Goal: Task Accomplishment & Management: Use online tool/utility

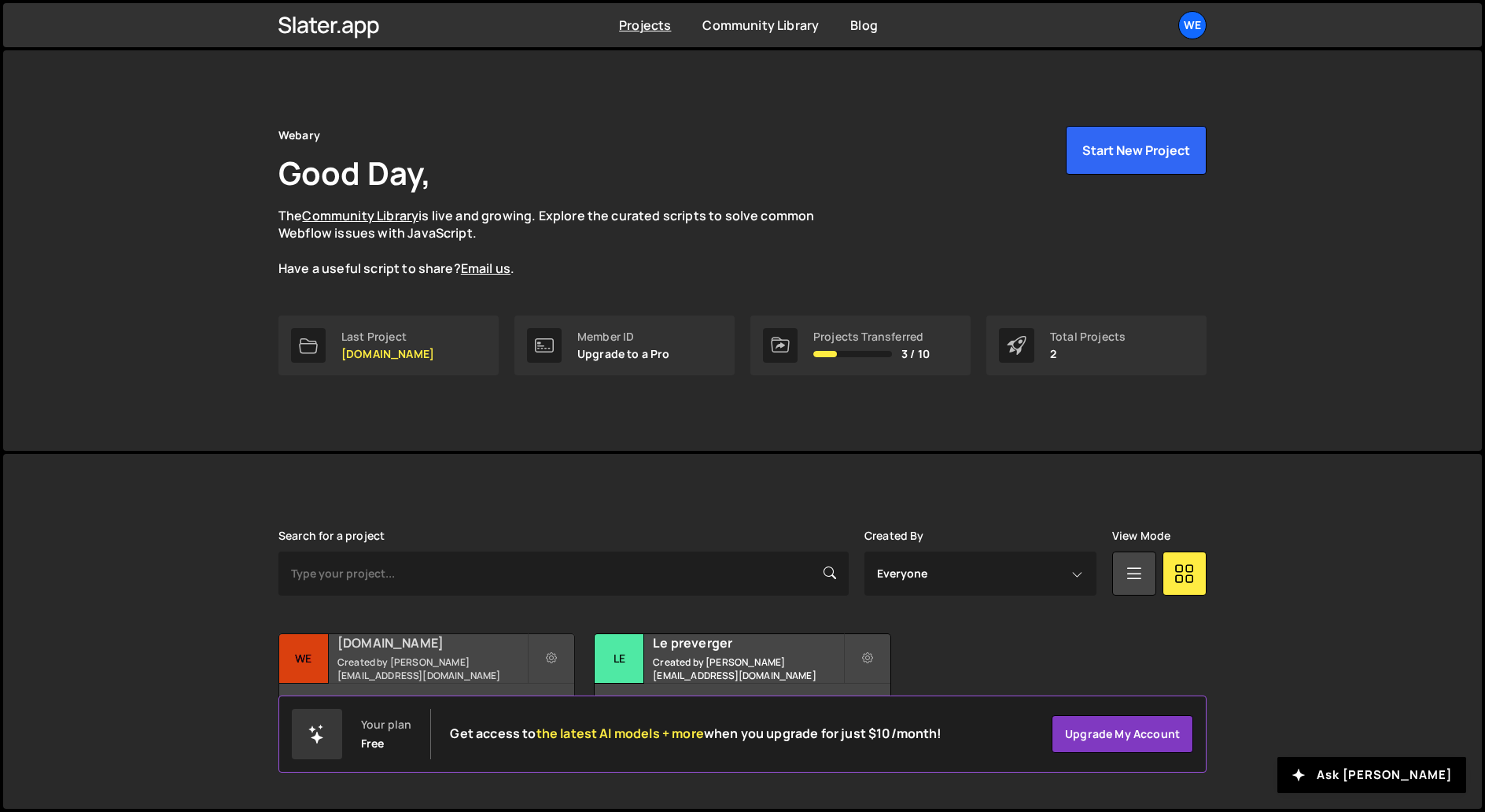
click at [453, 641] on h2 "[DOMAIN_NAME]" at bounding box center [432, 642] width 190 height 17
click at [453, 642] on h2 "[DOMAIN_NAME]" at bounding box center [432, 642] width 190 height 17
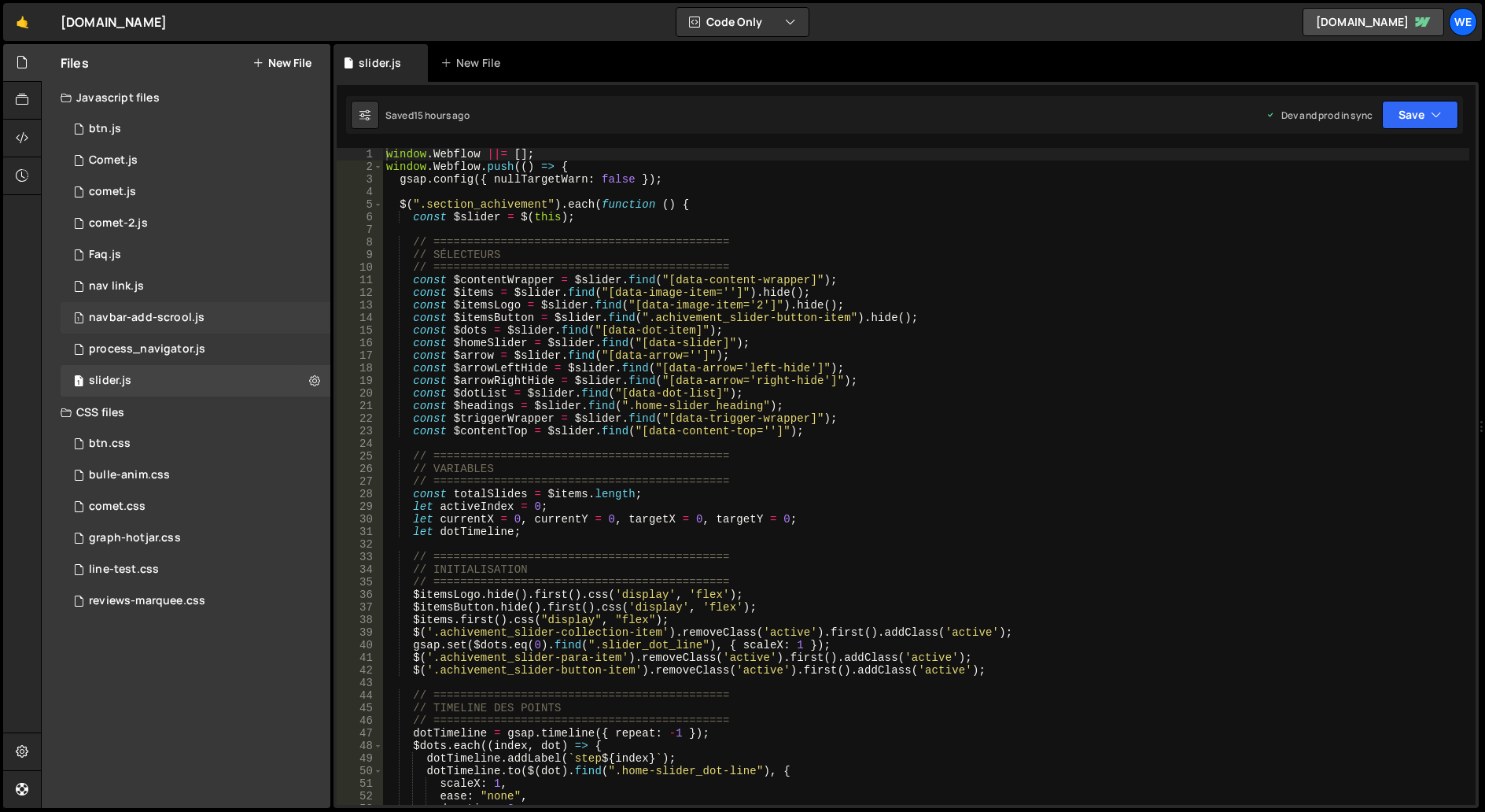
click at [145, 318] on div "navbar-add-scrool.js" at bounding box center [147, 317] width 115 height 14
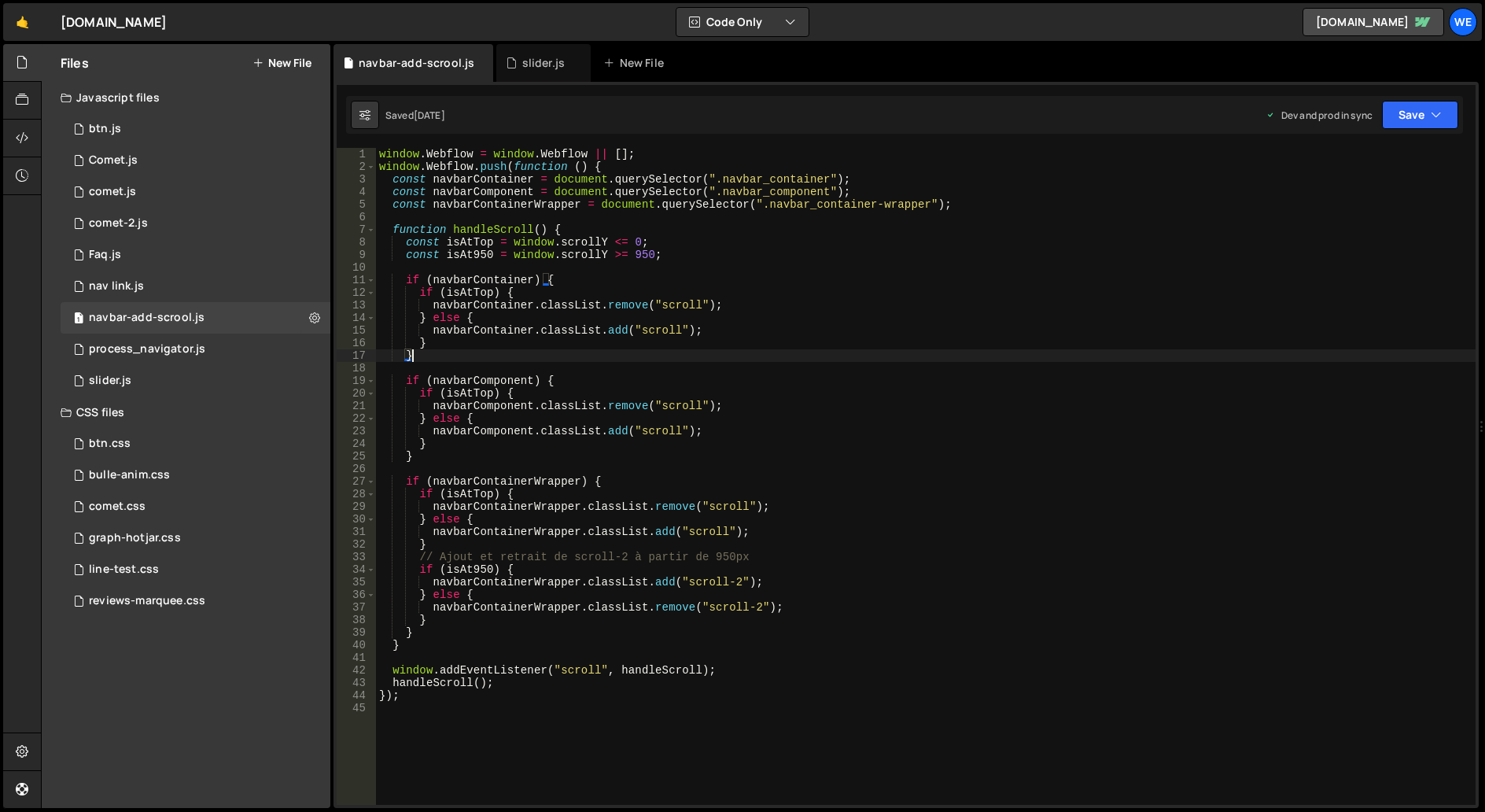
click at [726, 350] on div "window . Webflow = window . Webflow || [ ] ; window . Webflow . push ( function…" at bounding box center [926, 488] width 1100 height 682
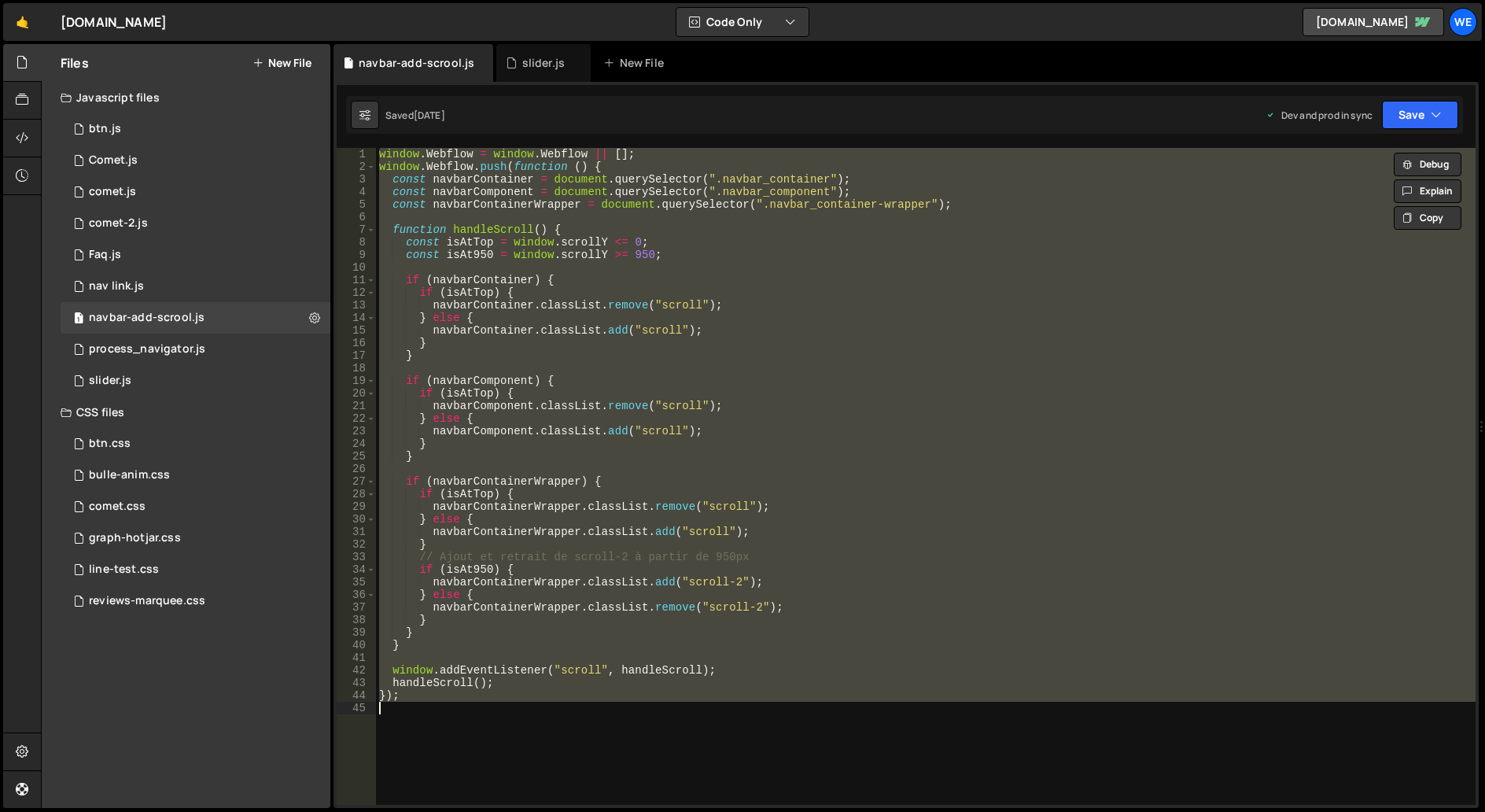
type textarea "// });"
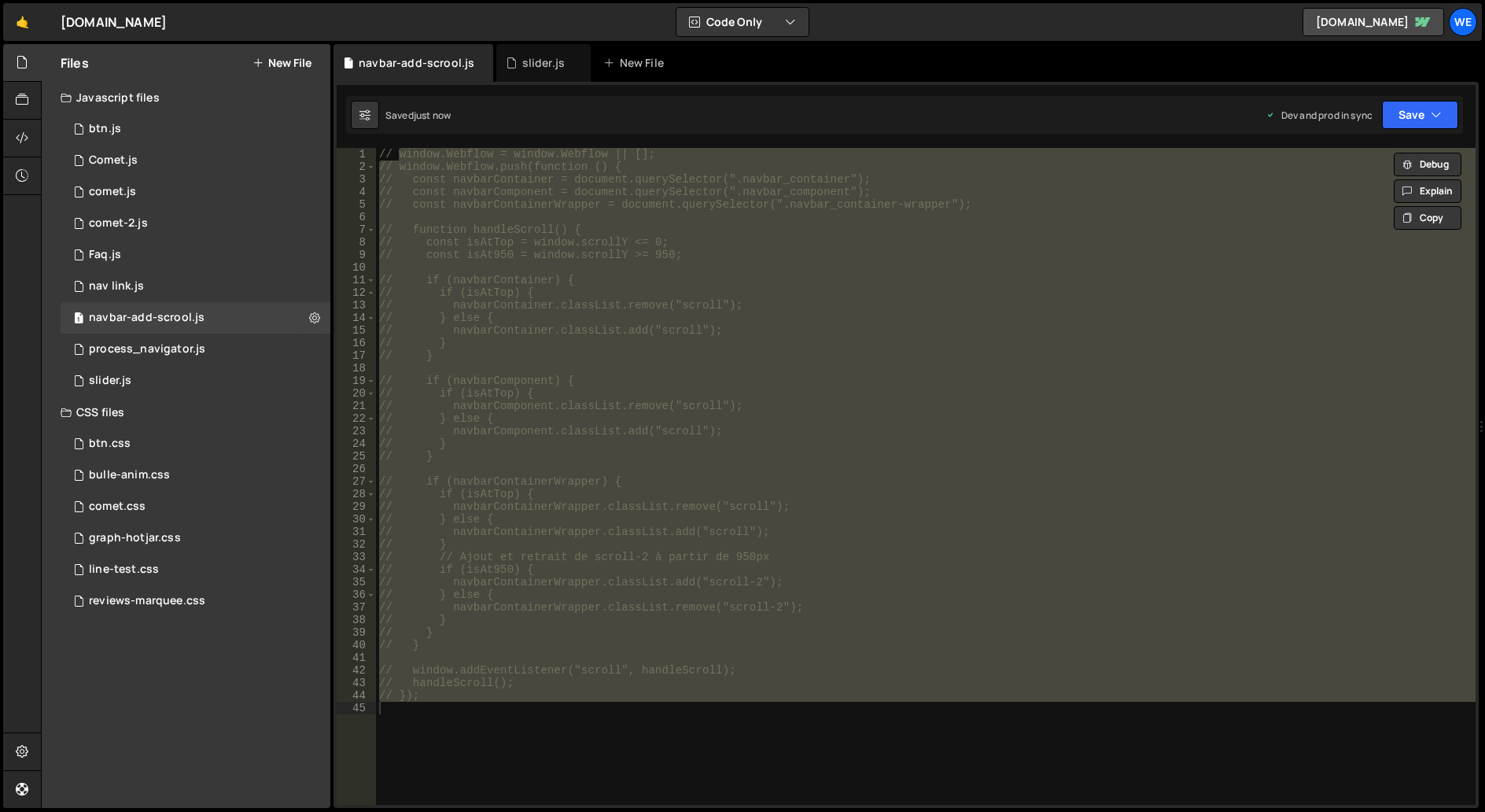
click at [980, 367] on div "// window.Webflow = window.Webflow || []; // window.Webflow.push(function () { …" at bounding box center [926, 488] width 1100 height 682
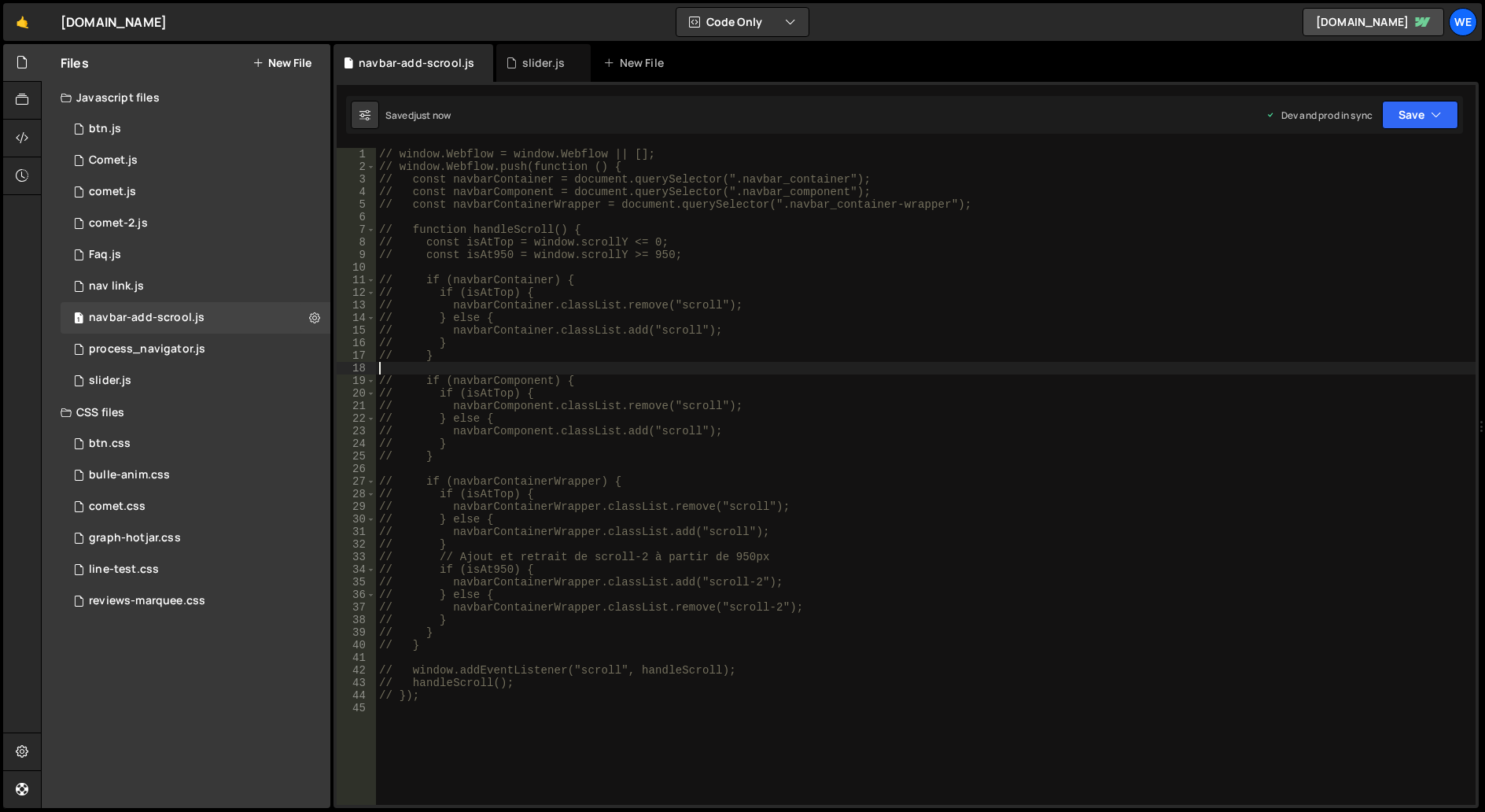
type textarea "window.Webflow = window.Webflow || [];"
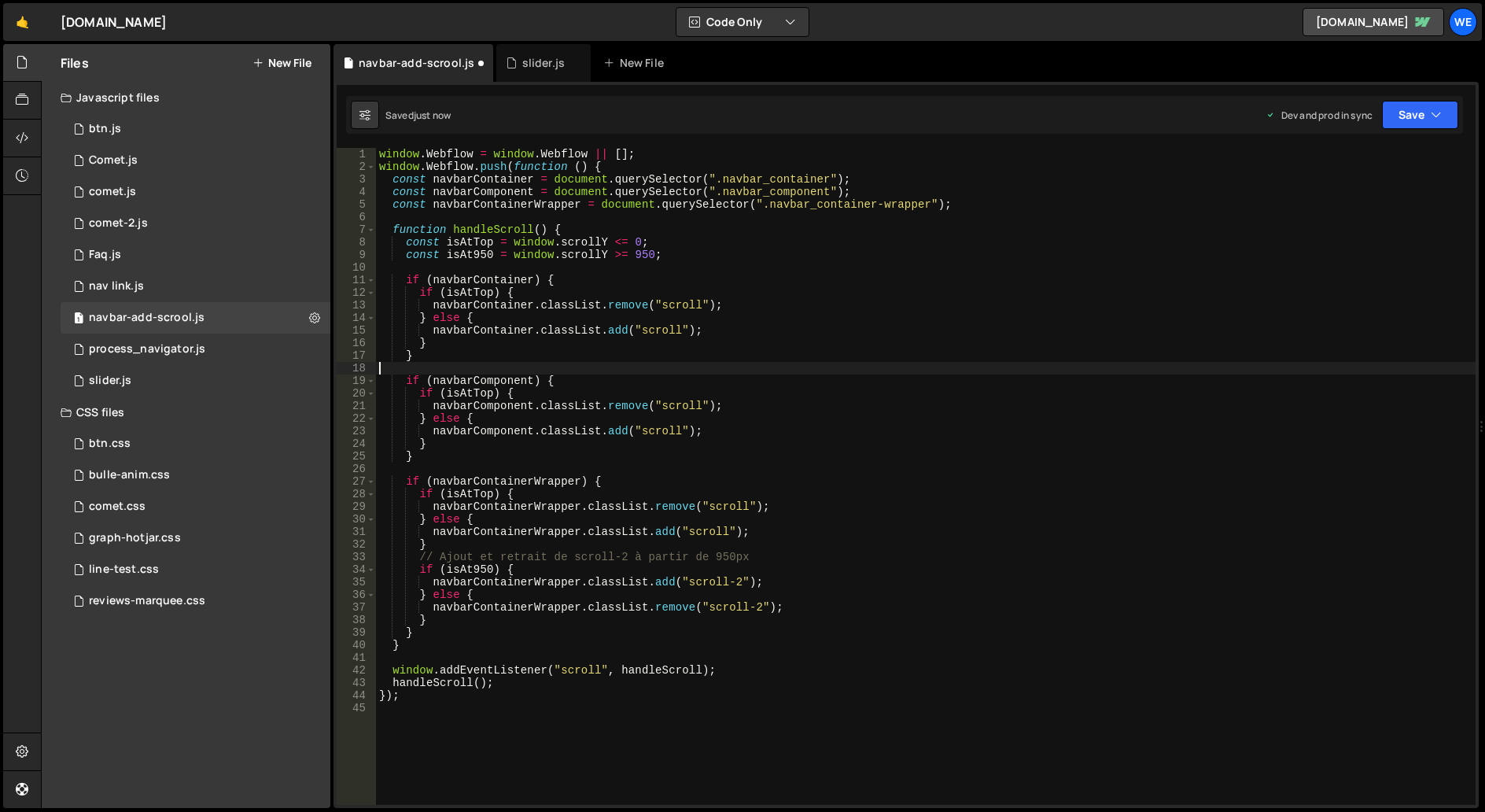
click at [935, 364] on div "window . Webflow = window . Webflow || [ ] ; window . Webflow . push ( function…" at bounding box center [926, 488] width 1100 height 682
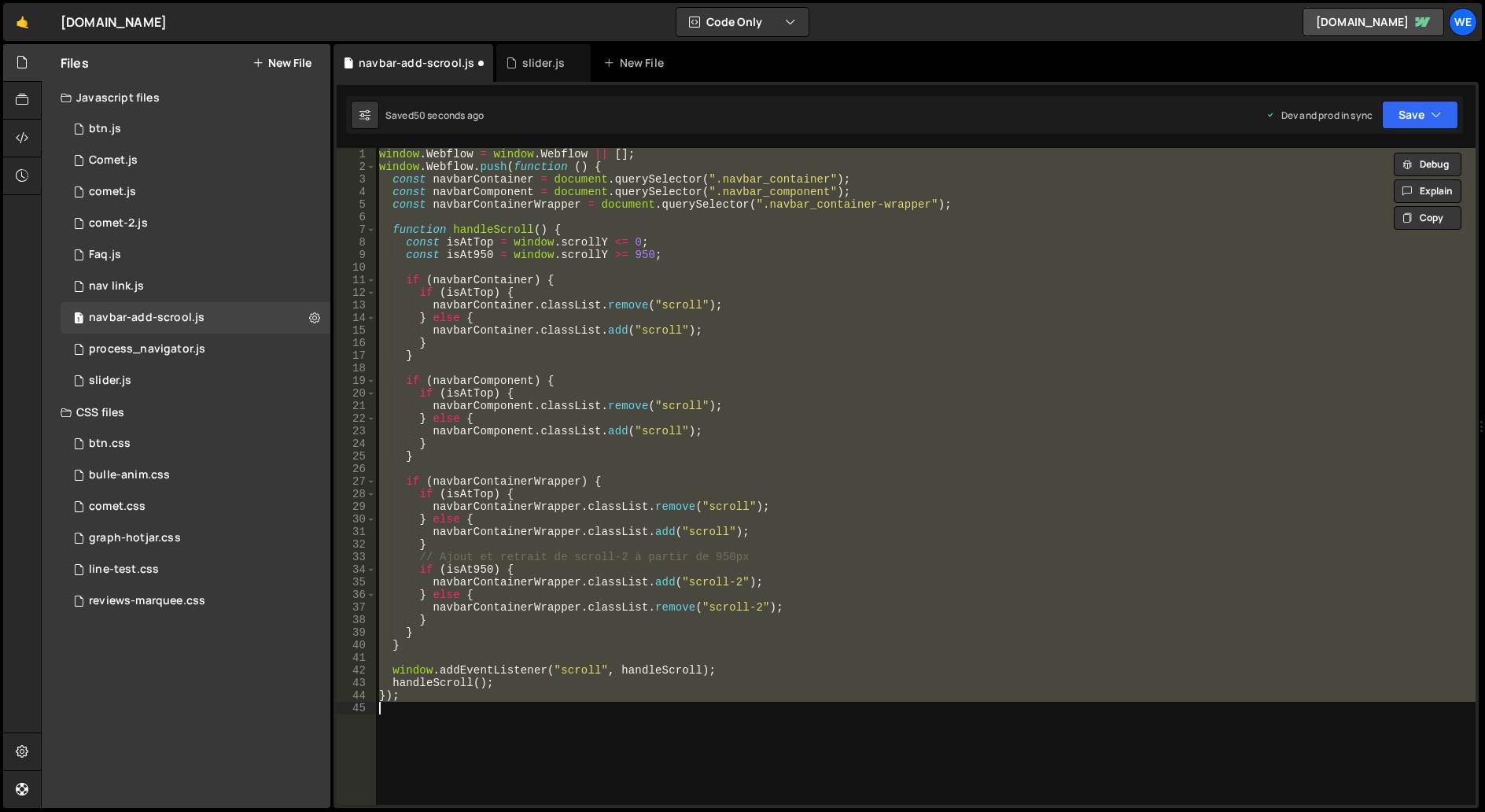
click at [875, 284] on div "window . Webflow = window . Webflow || [ ] ; window . Webflow . push ( function…" at bounding box center [926, 476] width 1100 height 657
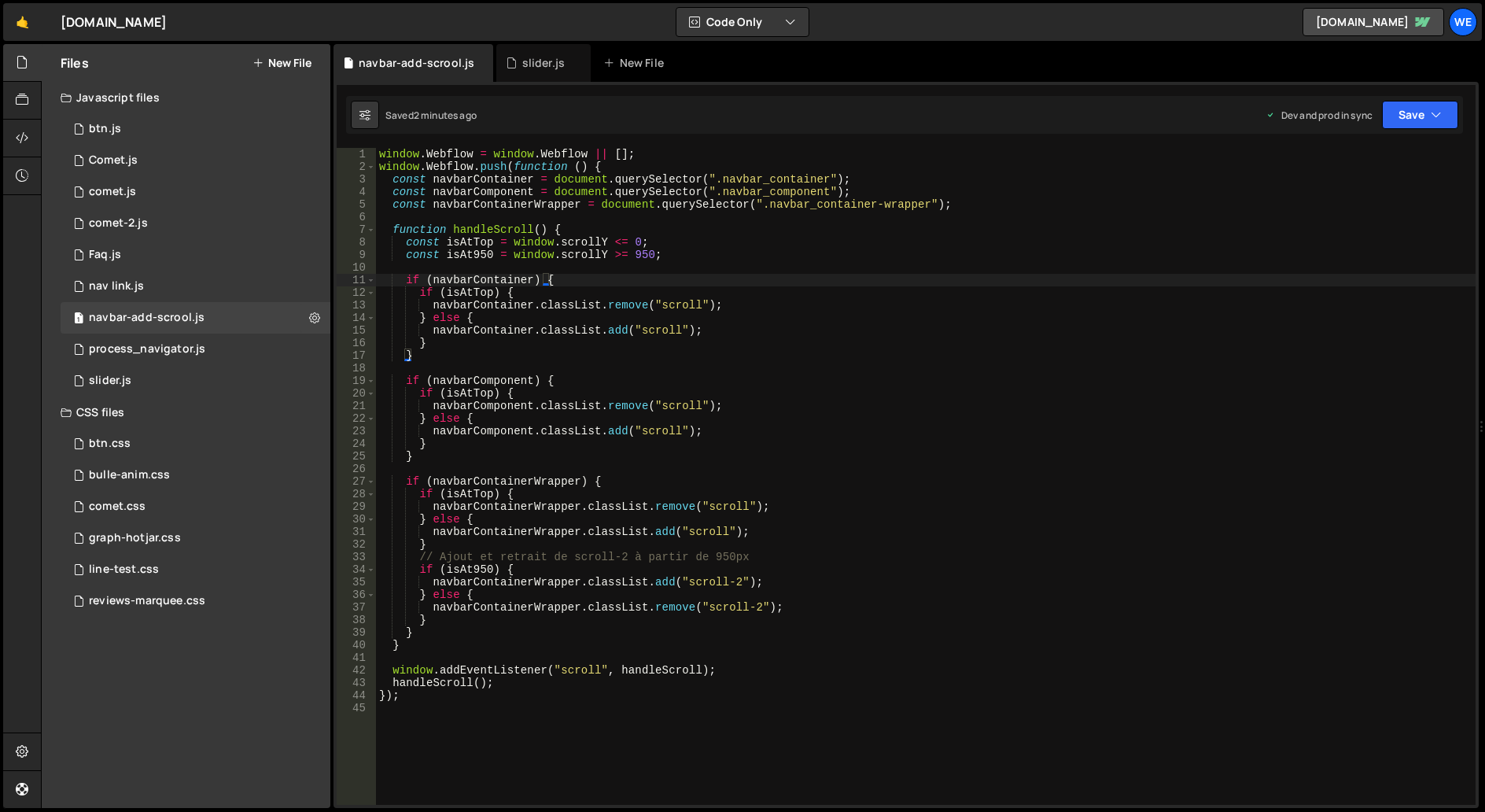
click at [1042, 443] on div "window . Webflow = window . Webflow || [ ] ; window . Webflow . push ( function…" at bounding box center [926, 488] width 1100 height 682
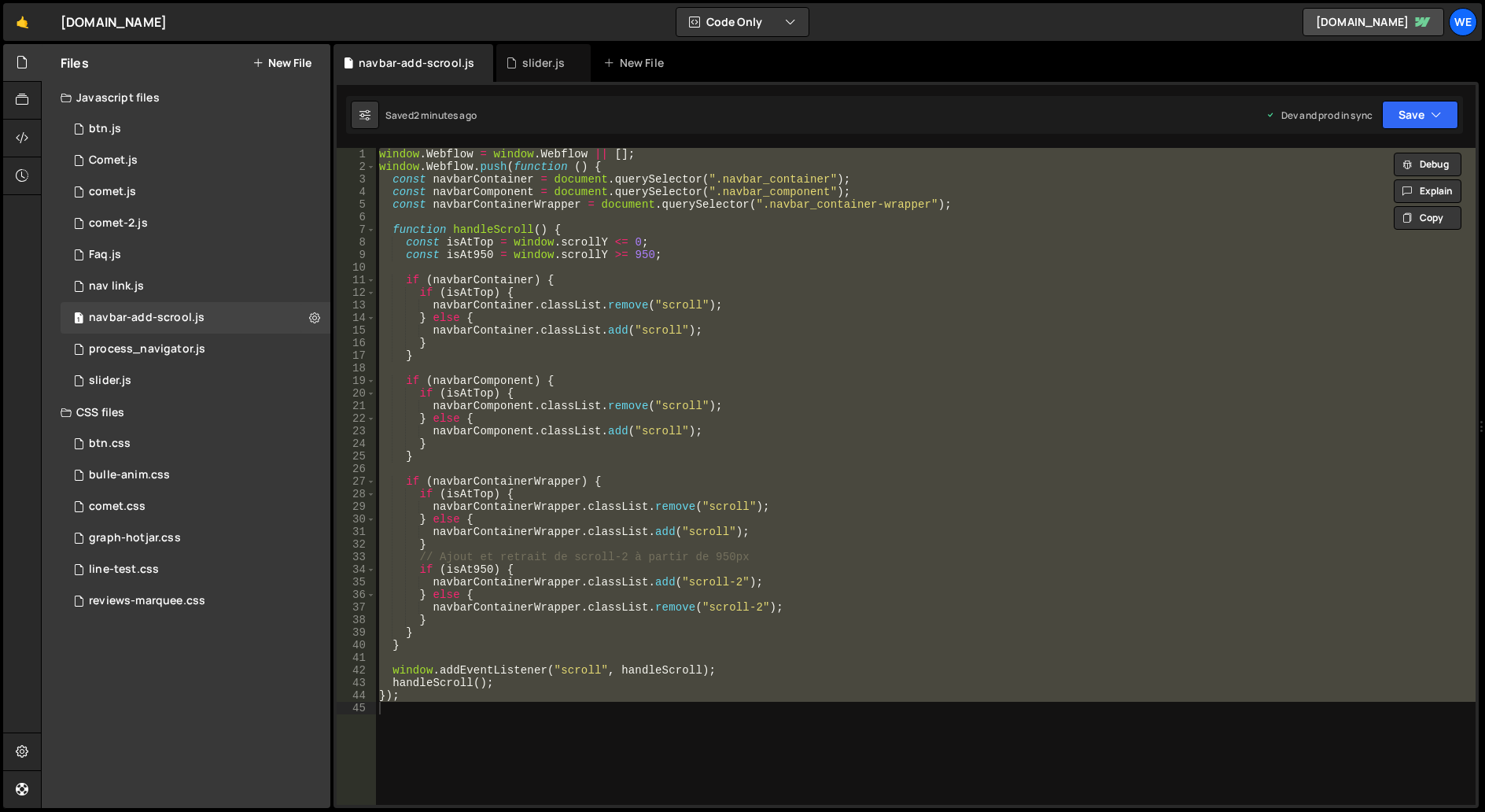
click at [865, 324] on div "window . Webflow = window . Webflow || [ ] ; window . Webflow . push ( function…" at bounding box center [926, 476] width 1100 height 657
paste textarea
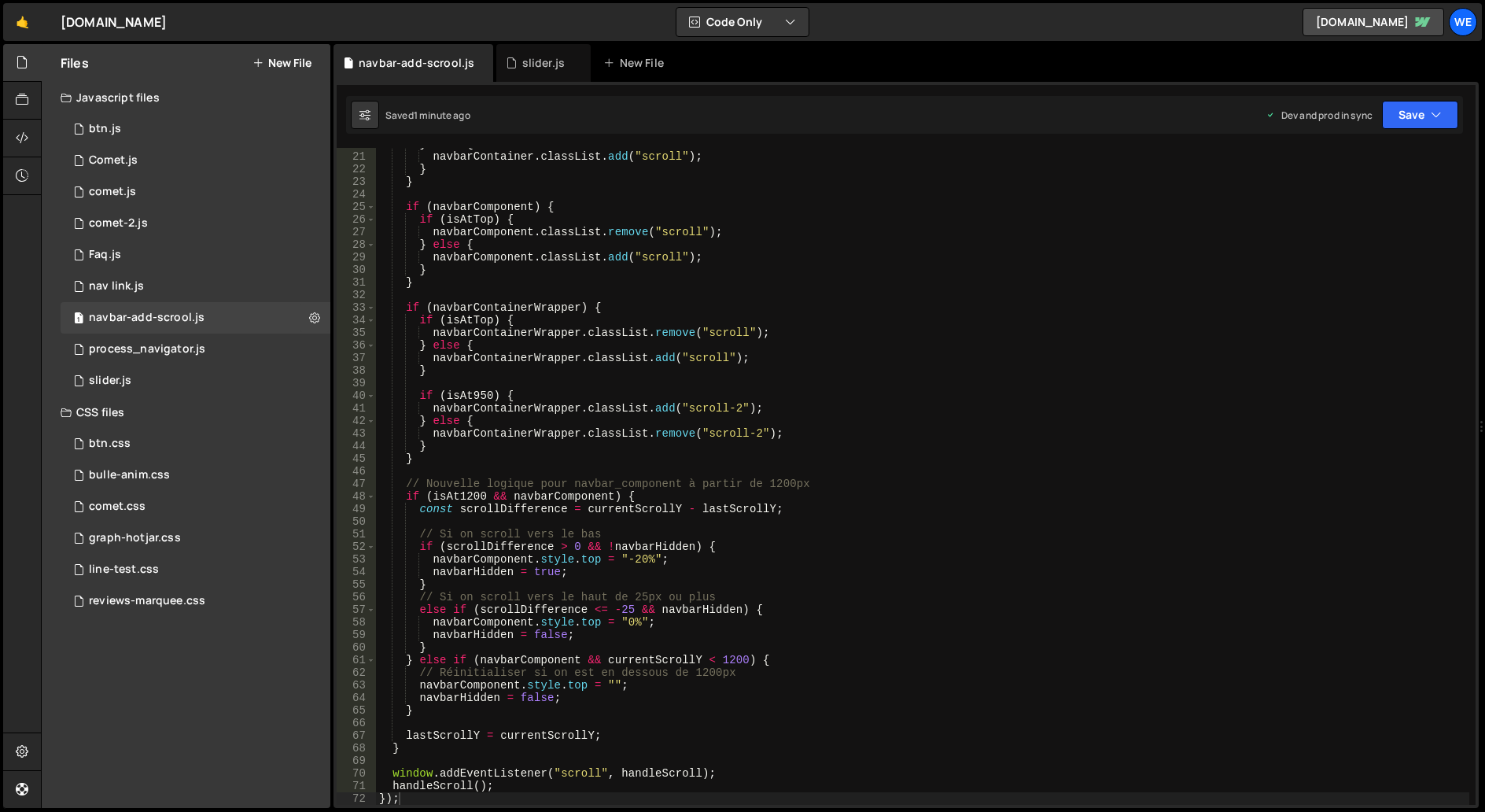
scroll to position [297, 0]
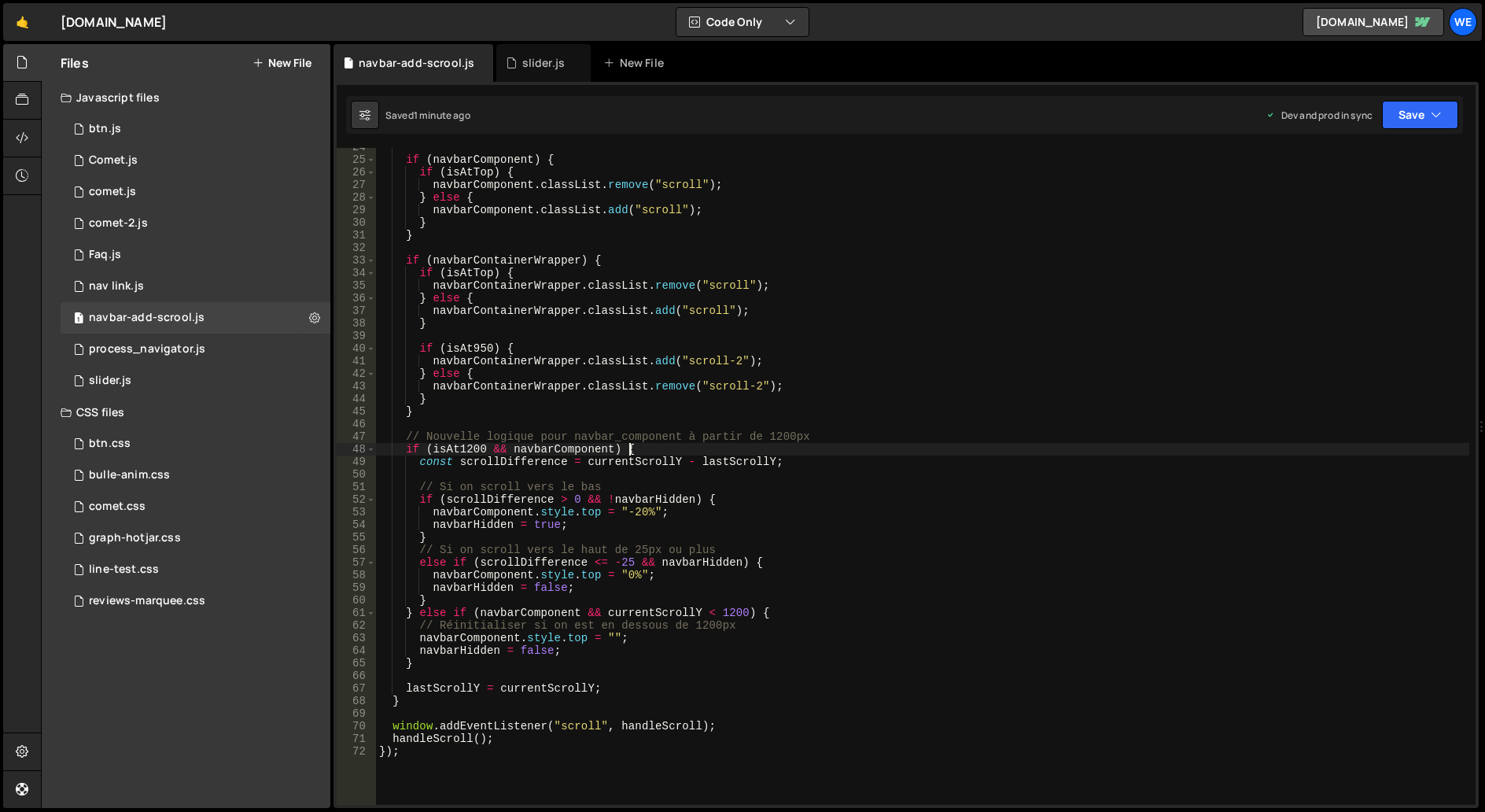
click at [817, 450] on div "if ( navbarComponent ) { if ( isAtTop ) { navbarComponent . classList . remove …" at bounding box center [923, 481] width 1093 height 682
type textarea "if (isAt1200 && navbarComponent) {"
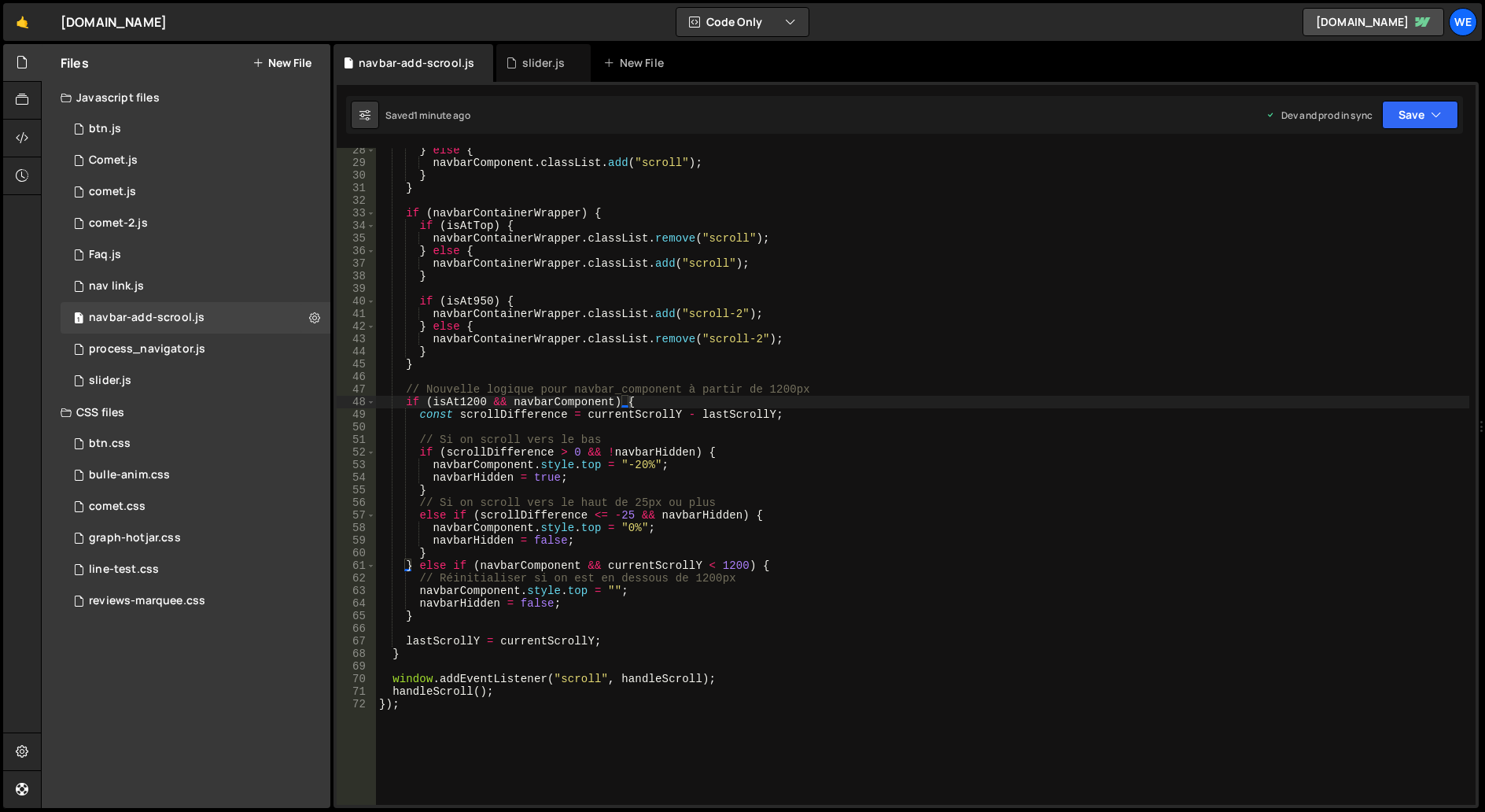
click at [699, 420] on div "} else { navbarComponent . classList . add ( "scroll" ) ; } } if ( navbarContai…" at bounding box center [923, 485] width 1093 height 682
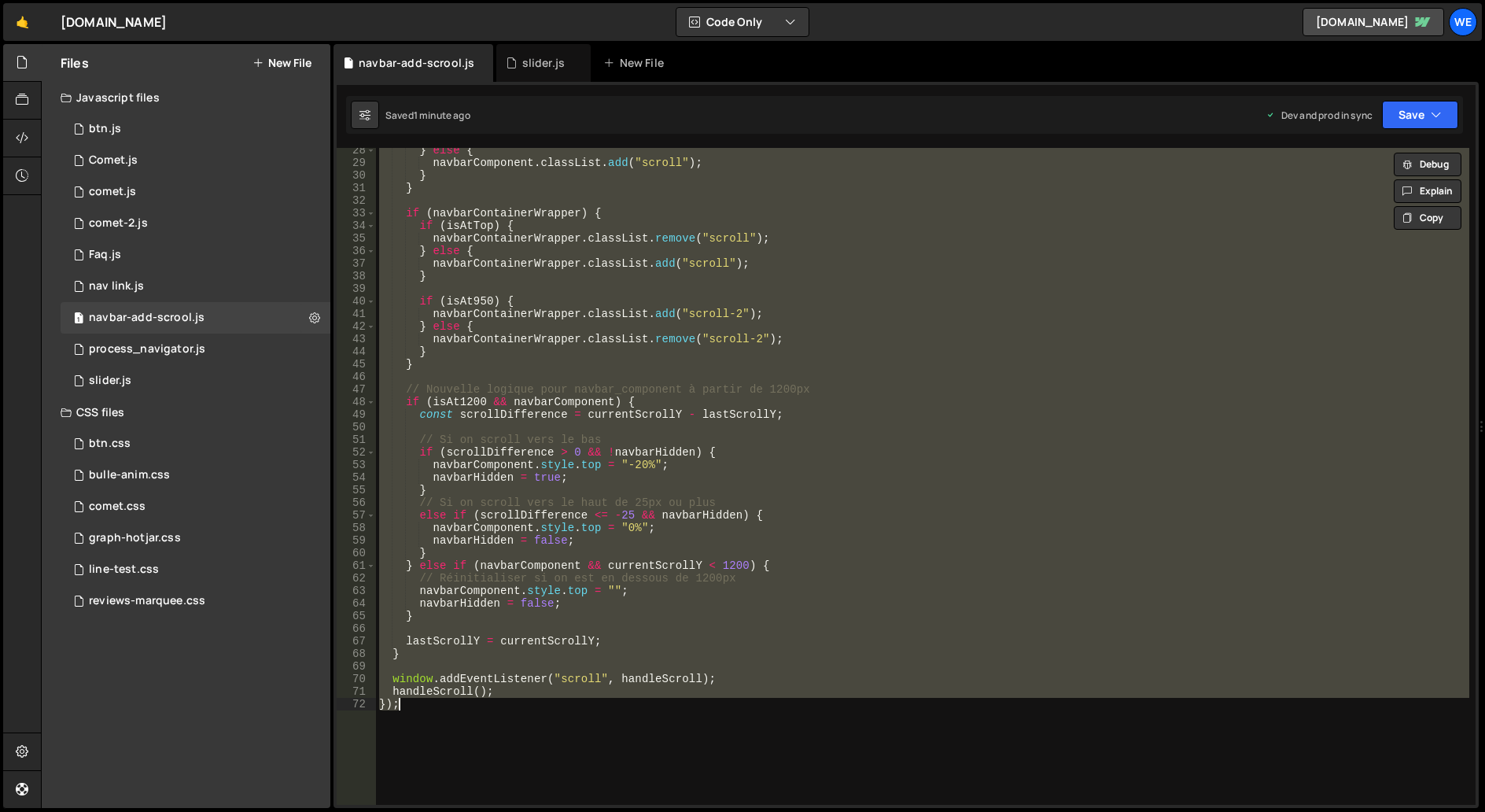
paste textarea
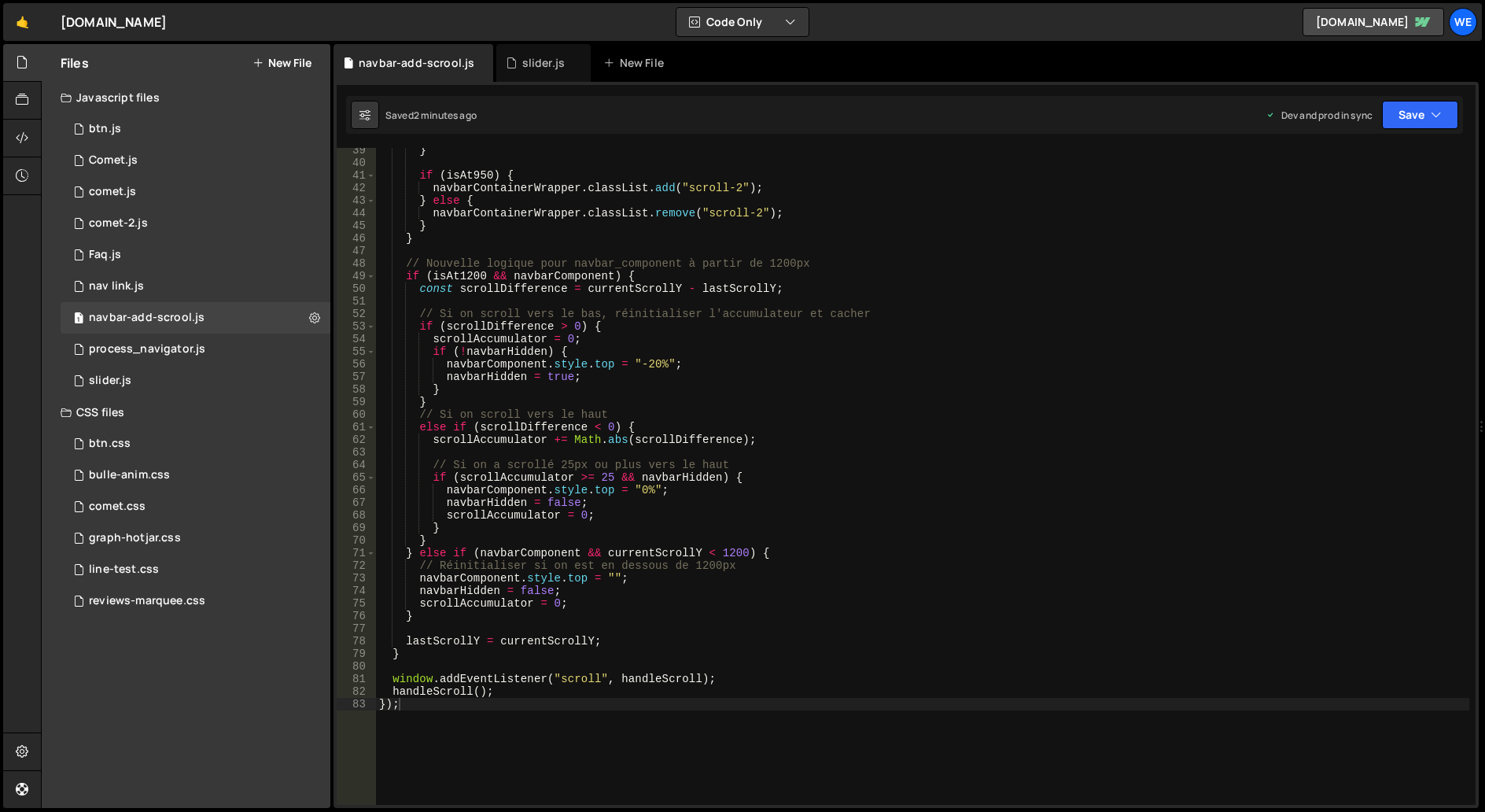
scroll to position [529, 0]
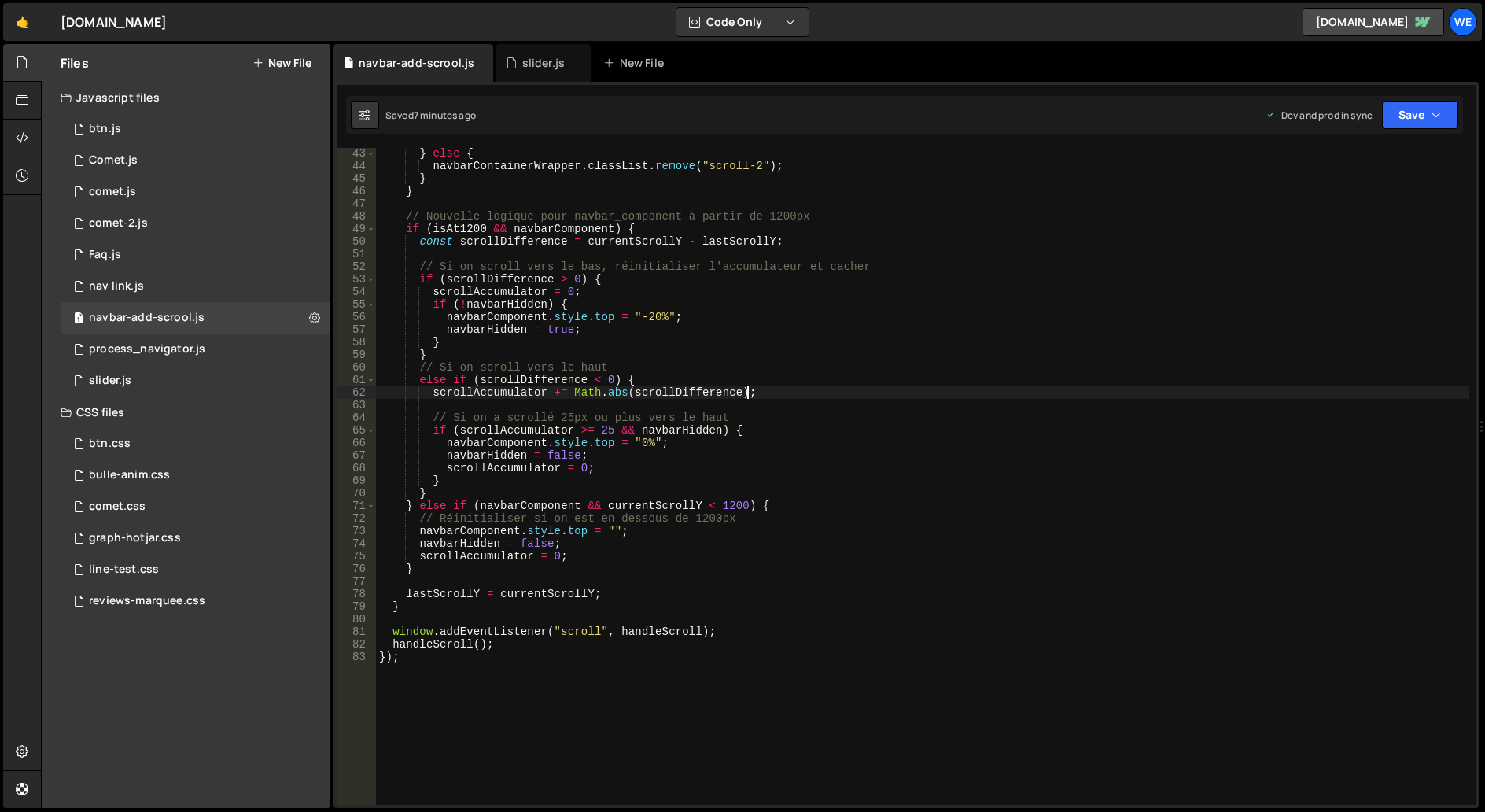
click at [776, 393] on div "} else { navbarContainerWrapper . classList . remove ( "scroll-2" ) ; } } // No…" at bounding box center [923, 487] width 1093 height 682
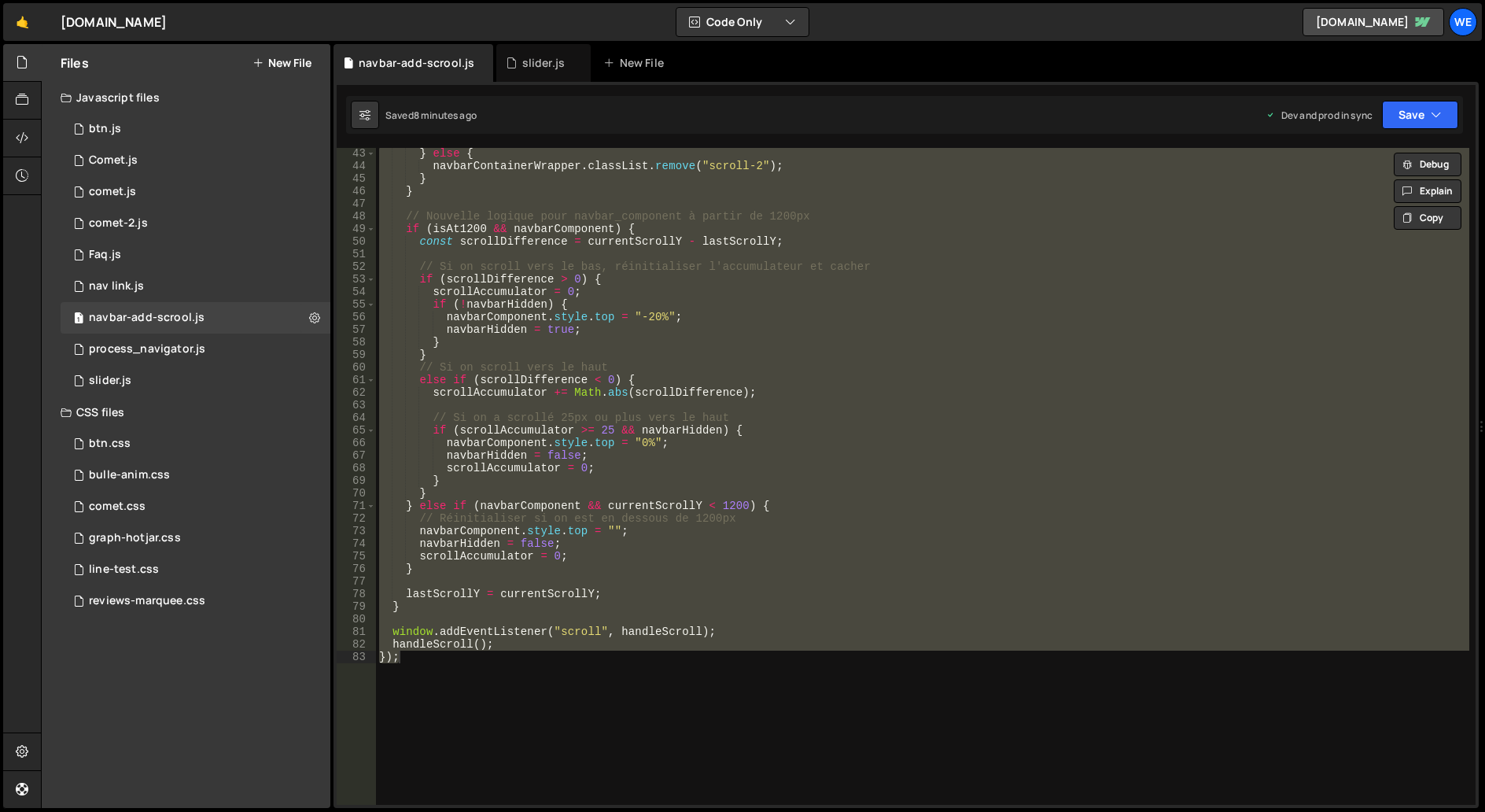
click at [682, 438] on div "} else { navbarContainerWrapper . classList . remove ( "scroll-2" ) ; } } // No…" at bounding box center [923, 476] width 1093 height 657
paste textarea
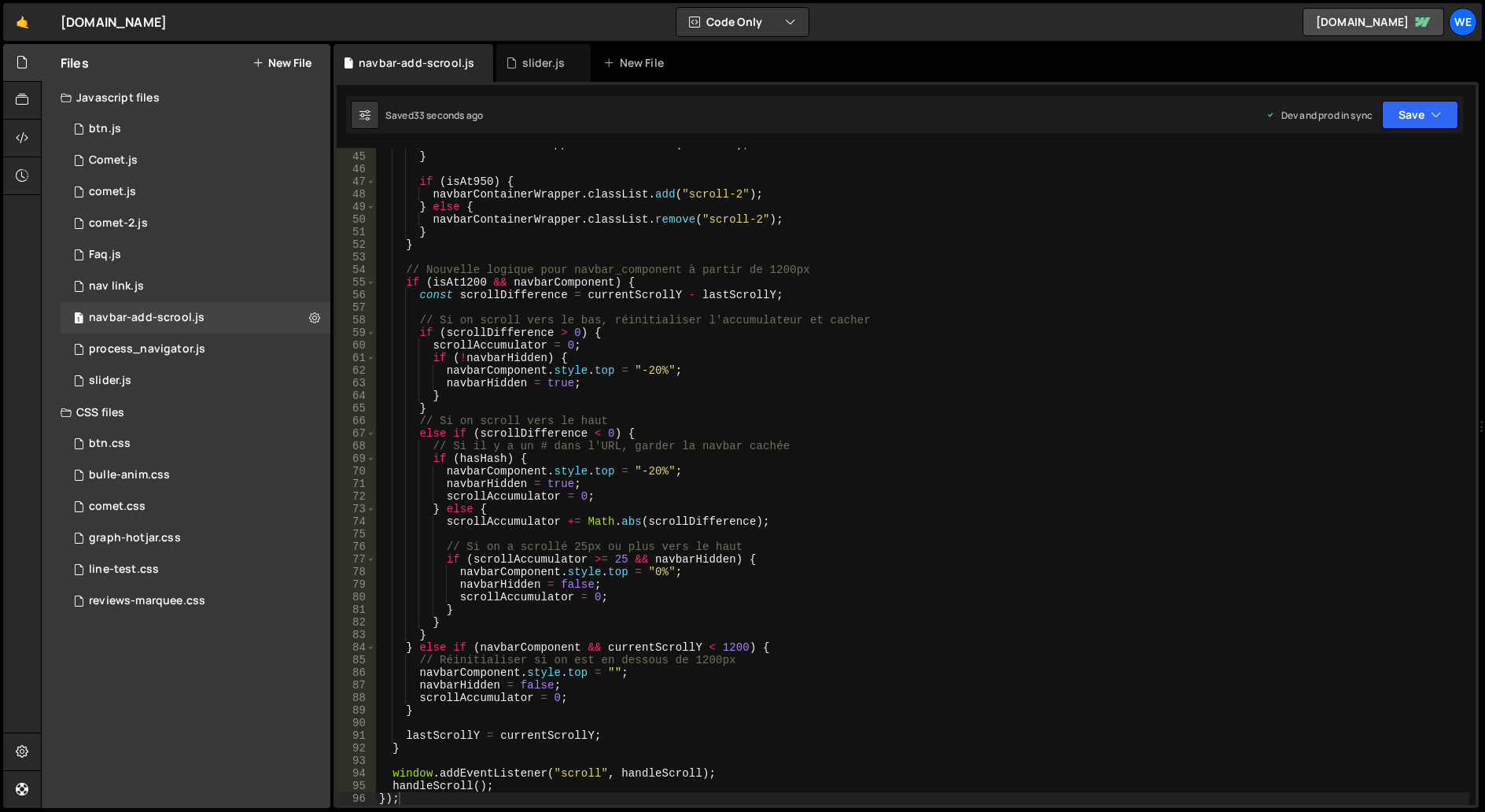
click at [942, 477] on div "navbarContainerWrapper . classList . add ( "scroll" ) ; } if ( isAt950 ) { navb…" at bounding box center [923, 478] width 1093 height 682
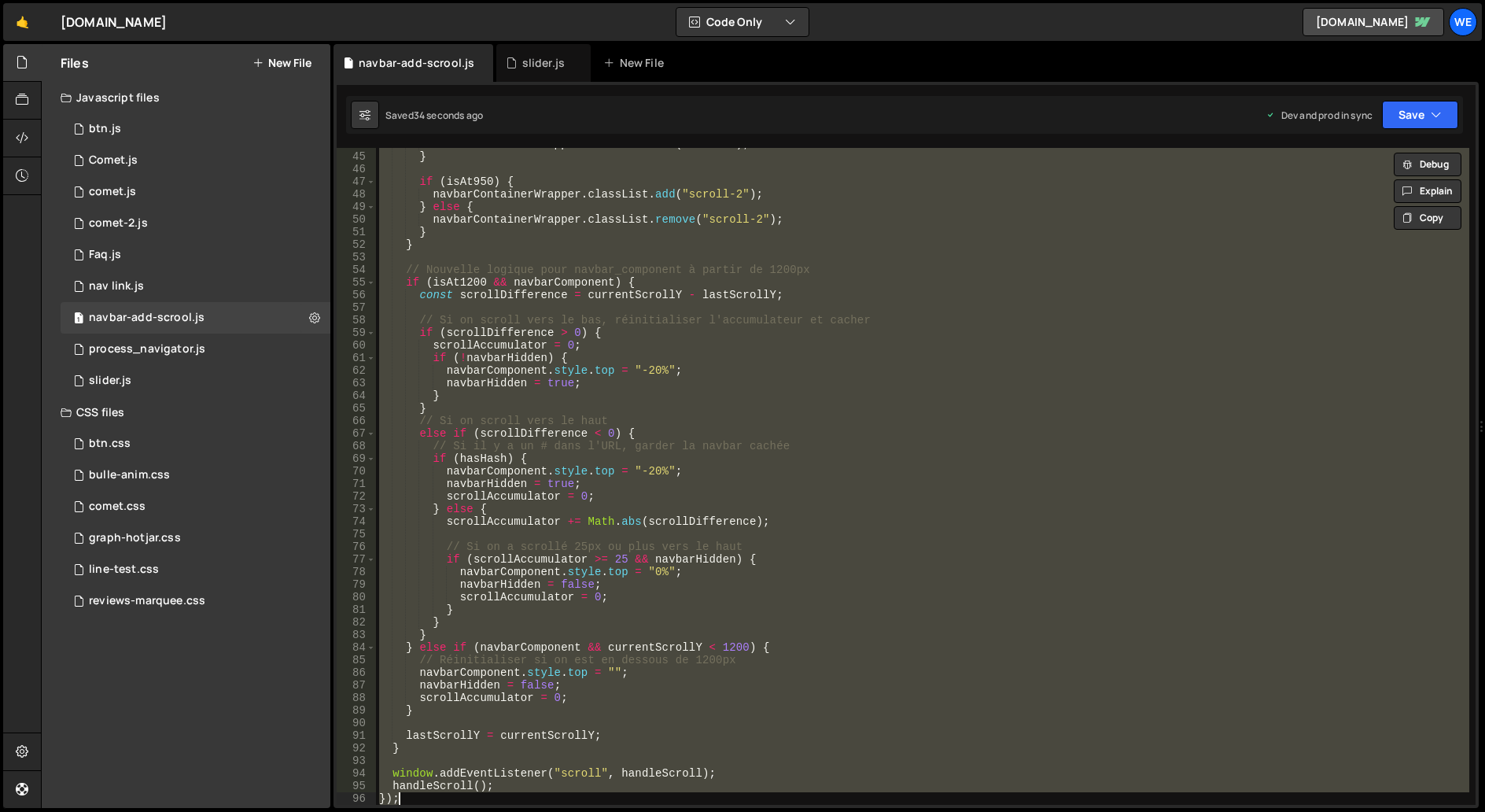
paste textarea
type textarea "});"
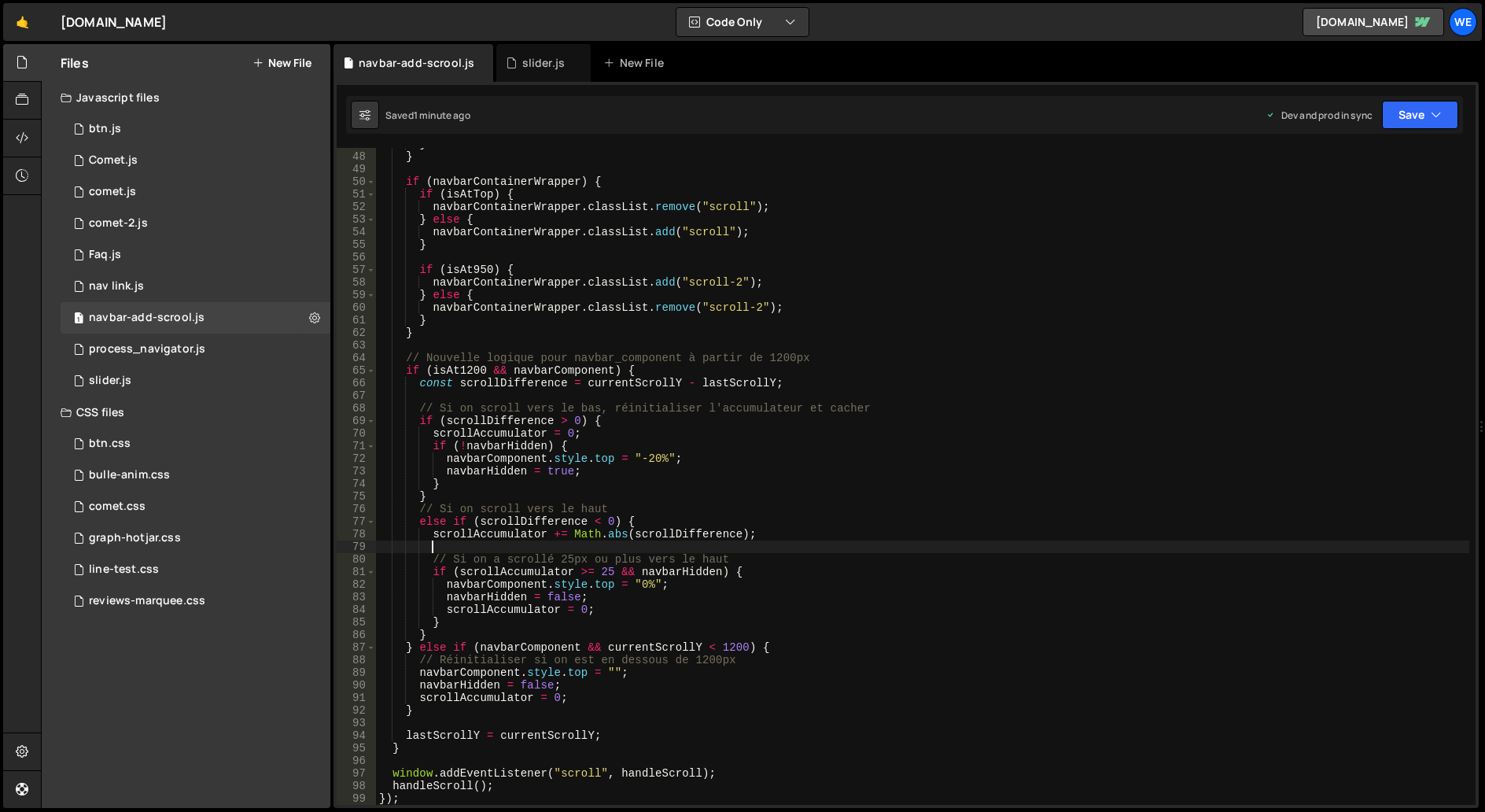
click at [853, 552] on div "} } if ( navbarContainerWrapper ) { if ( isAtTop ) { navbarContainerWrapper . c…" at bounding box center [923, 478] width 1093 height 682
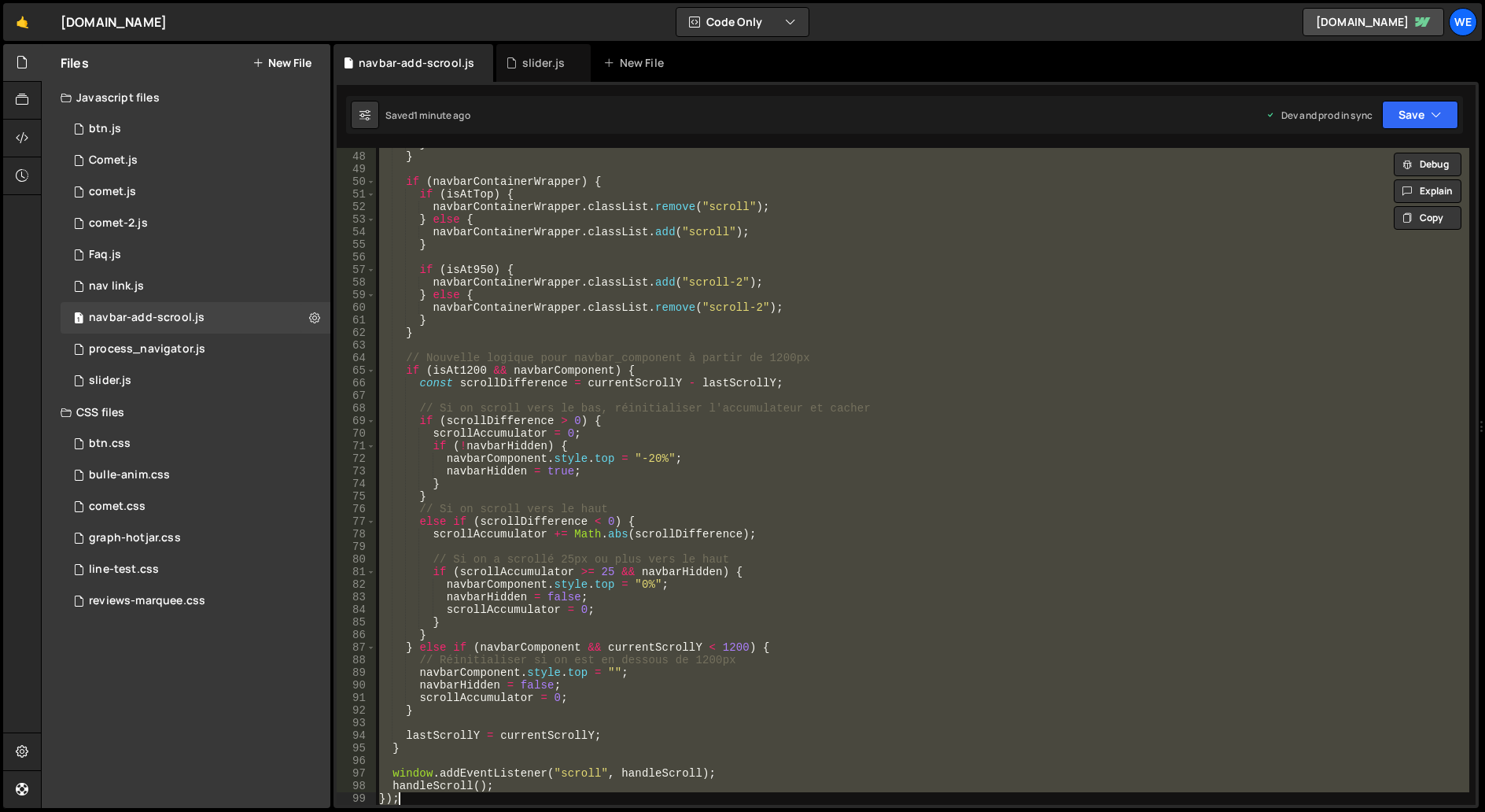
paste textarea
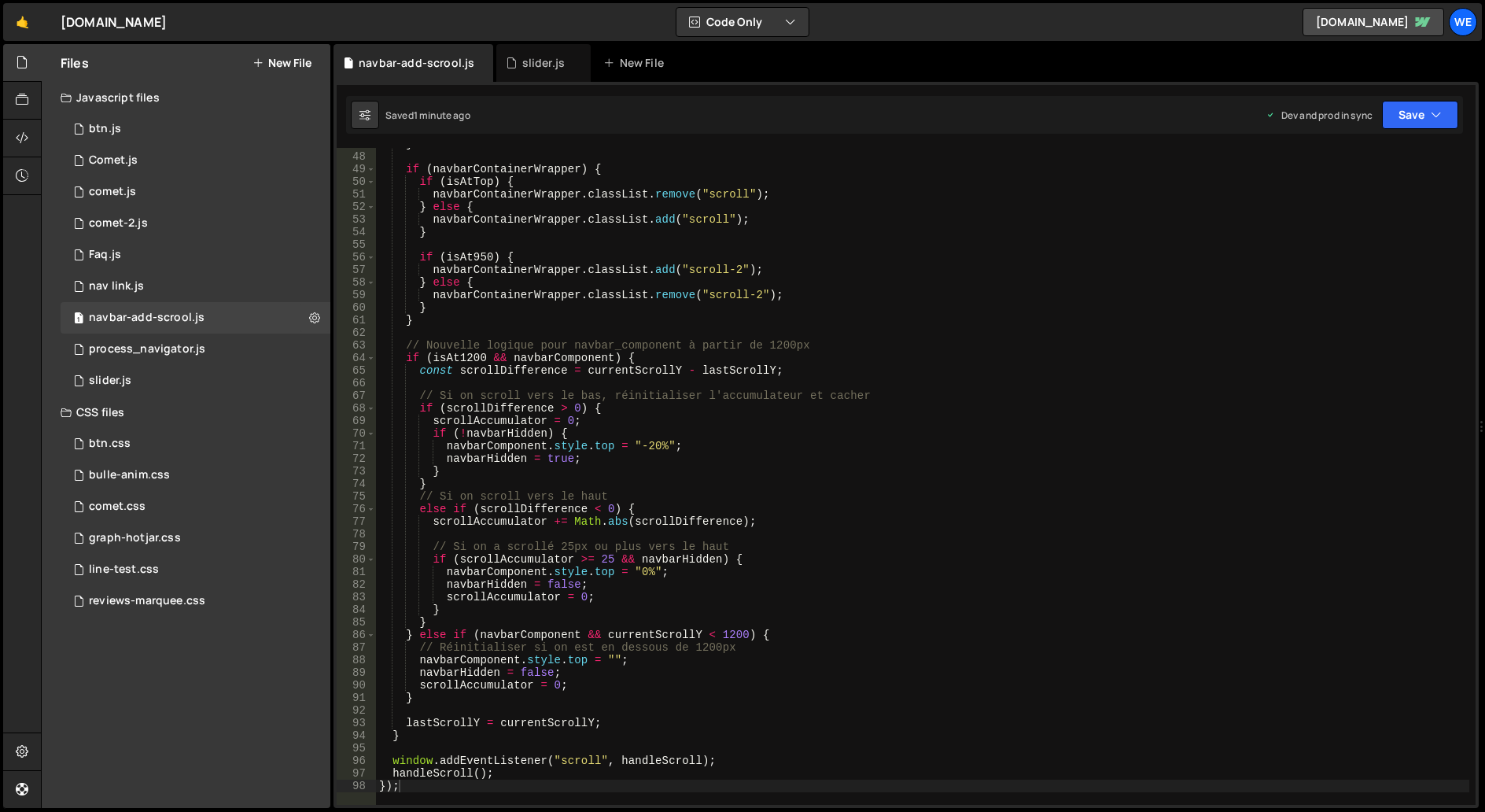
click at [588, 434] on div "} if ( navbarContainerWrapper ) { if ( isAtTop ) { navbarContainerWrapper . cla…" at bounding box center [923, 478] width 1093 height 682
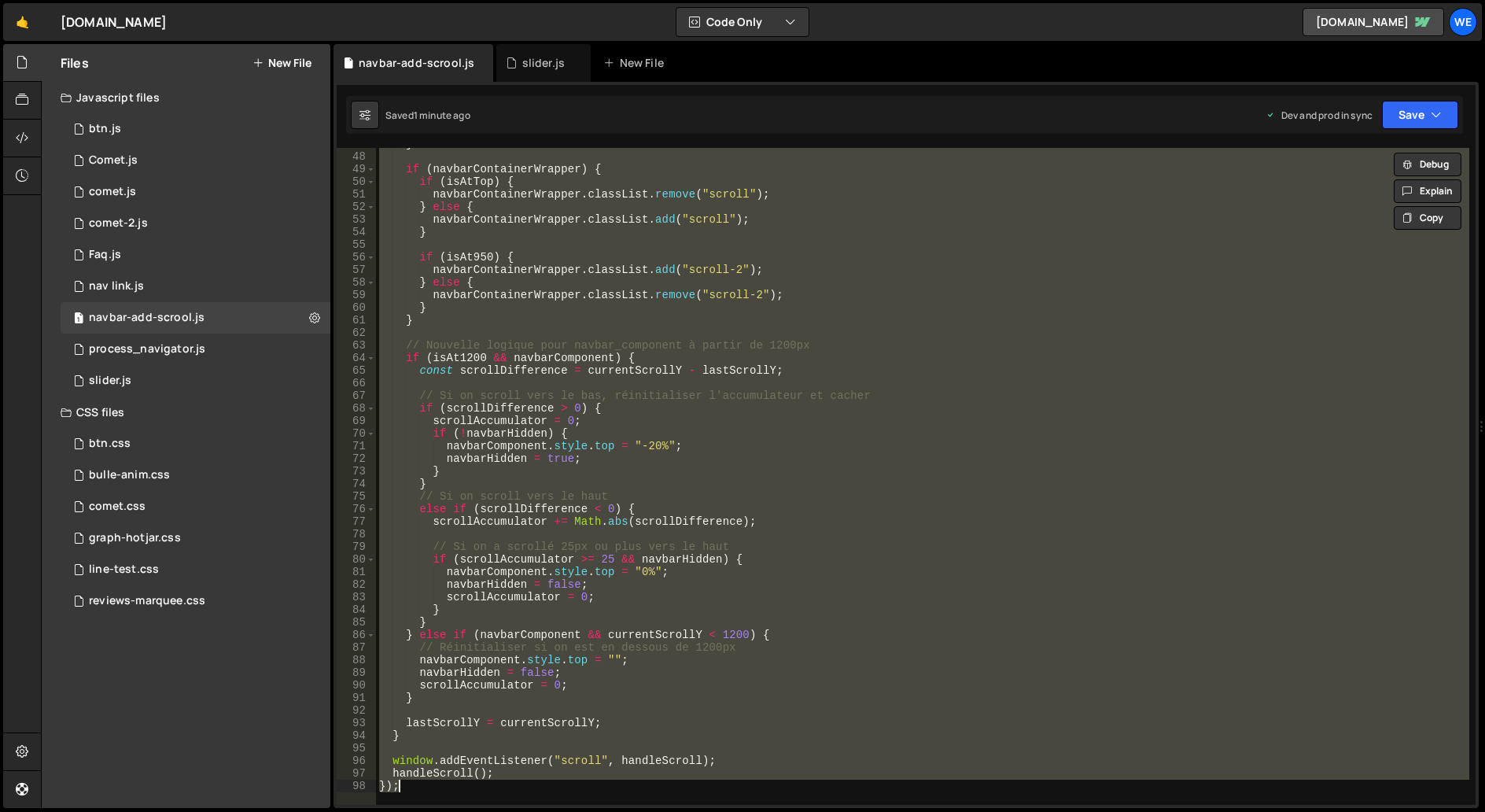
paste textarea
type textarea "});"
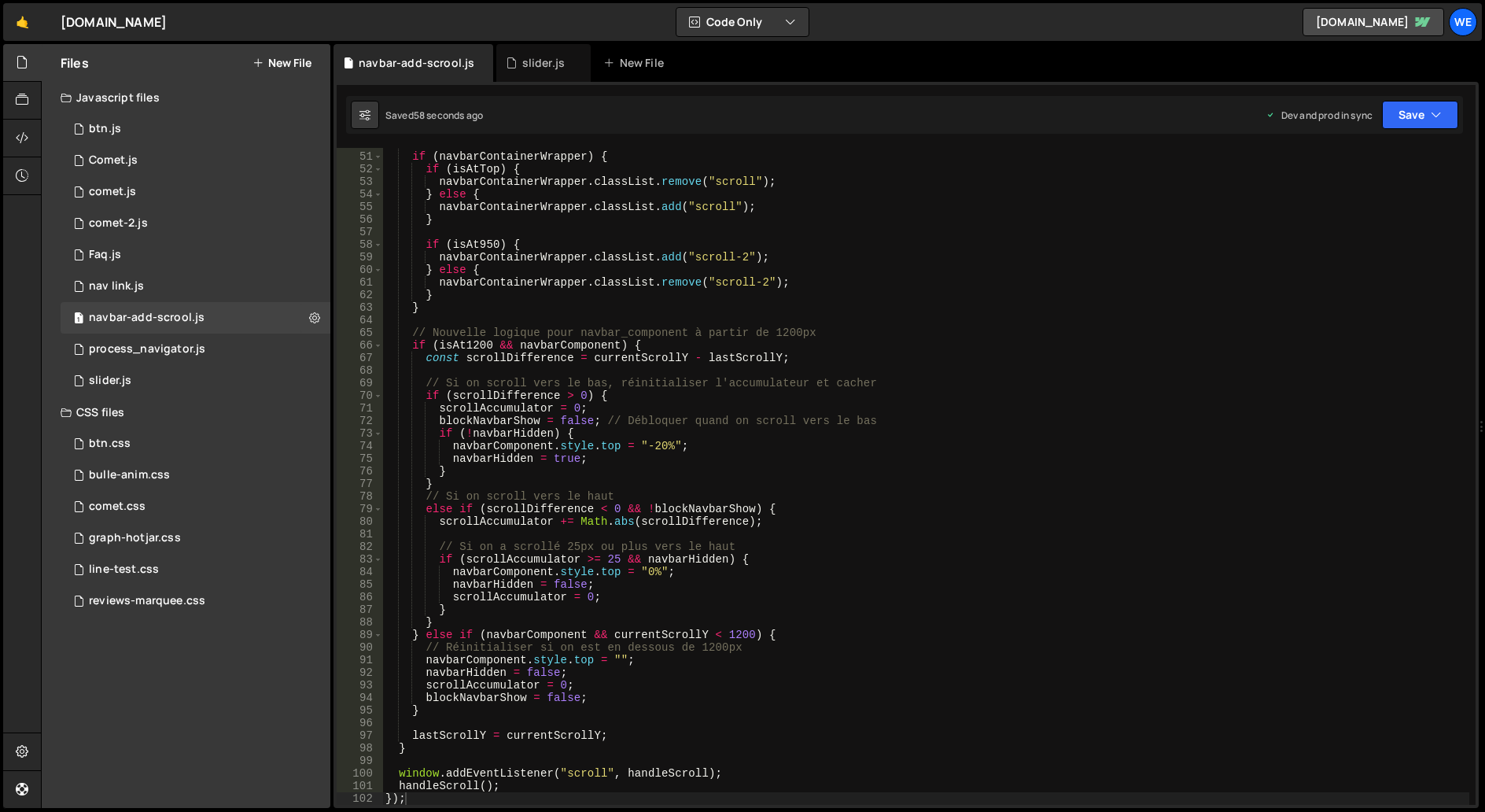
click at [1068, 537] on div "if ( navbarContainerWrapper ) { if ( isAtTop ) { navbarContainerWrapper . class…" at bounding box center [926, 478] width 1088 height 682
paste textarea "data-link-nav"
type textarea "data-link-nav"
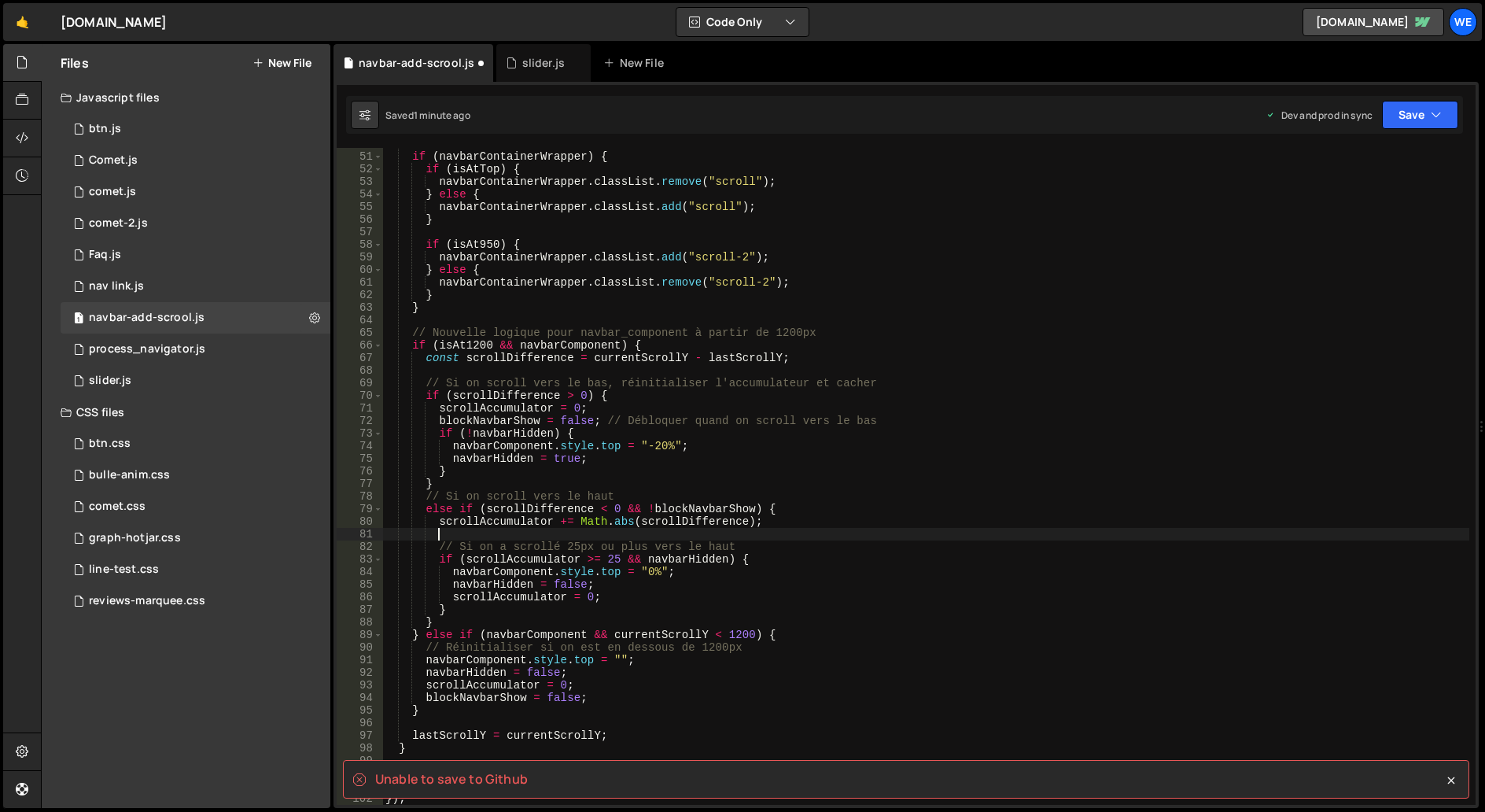
click at [938, 476] on div "if ( navbarContainerWrapper ) { if ( isAtTop ) { navbarContainerWrapper . class…" at bounding box center [926, 478] width 1088 height 682
type textarea "}"
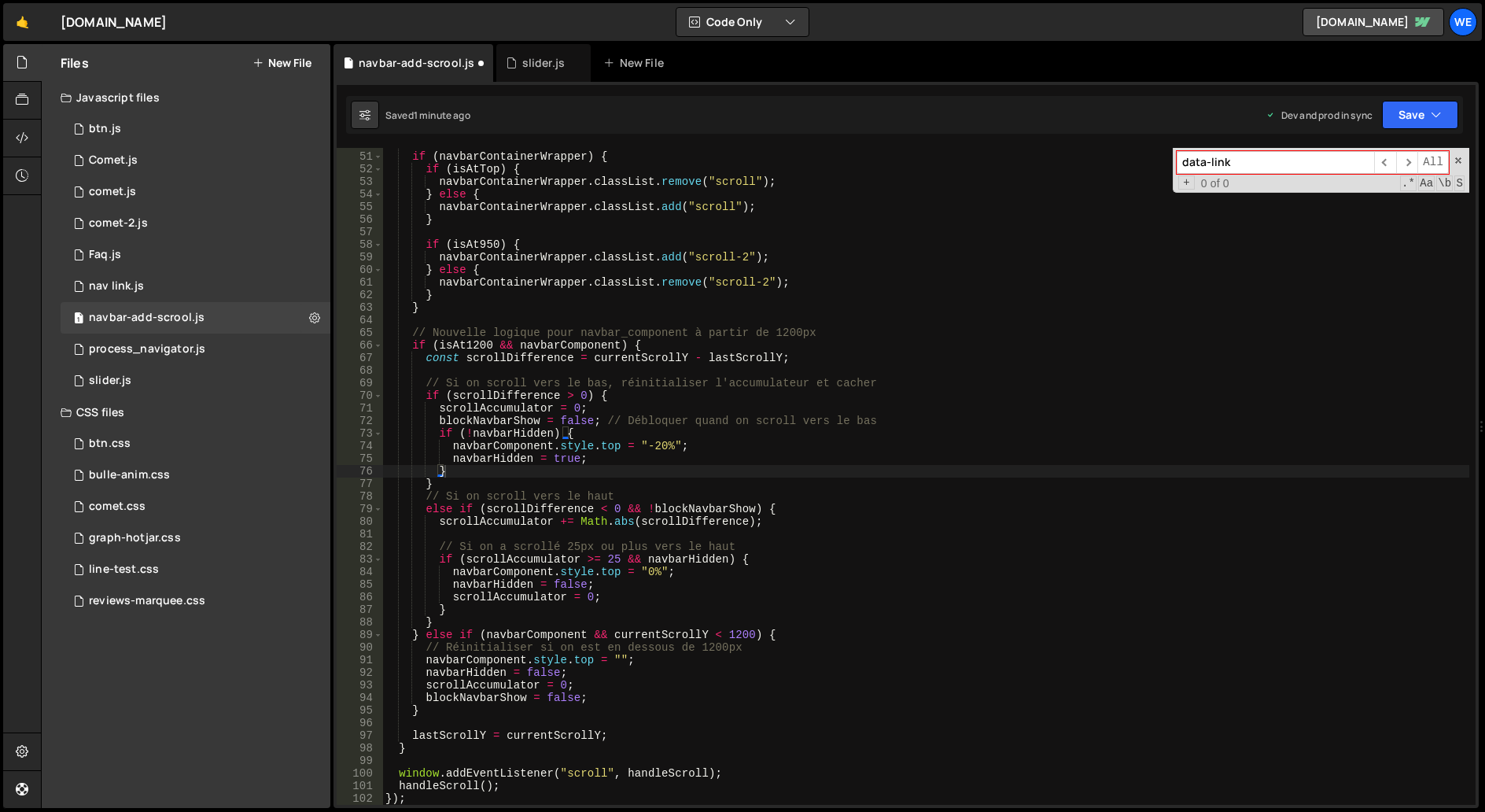
scroll to position [0, 0]
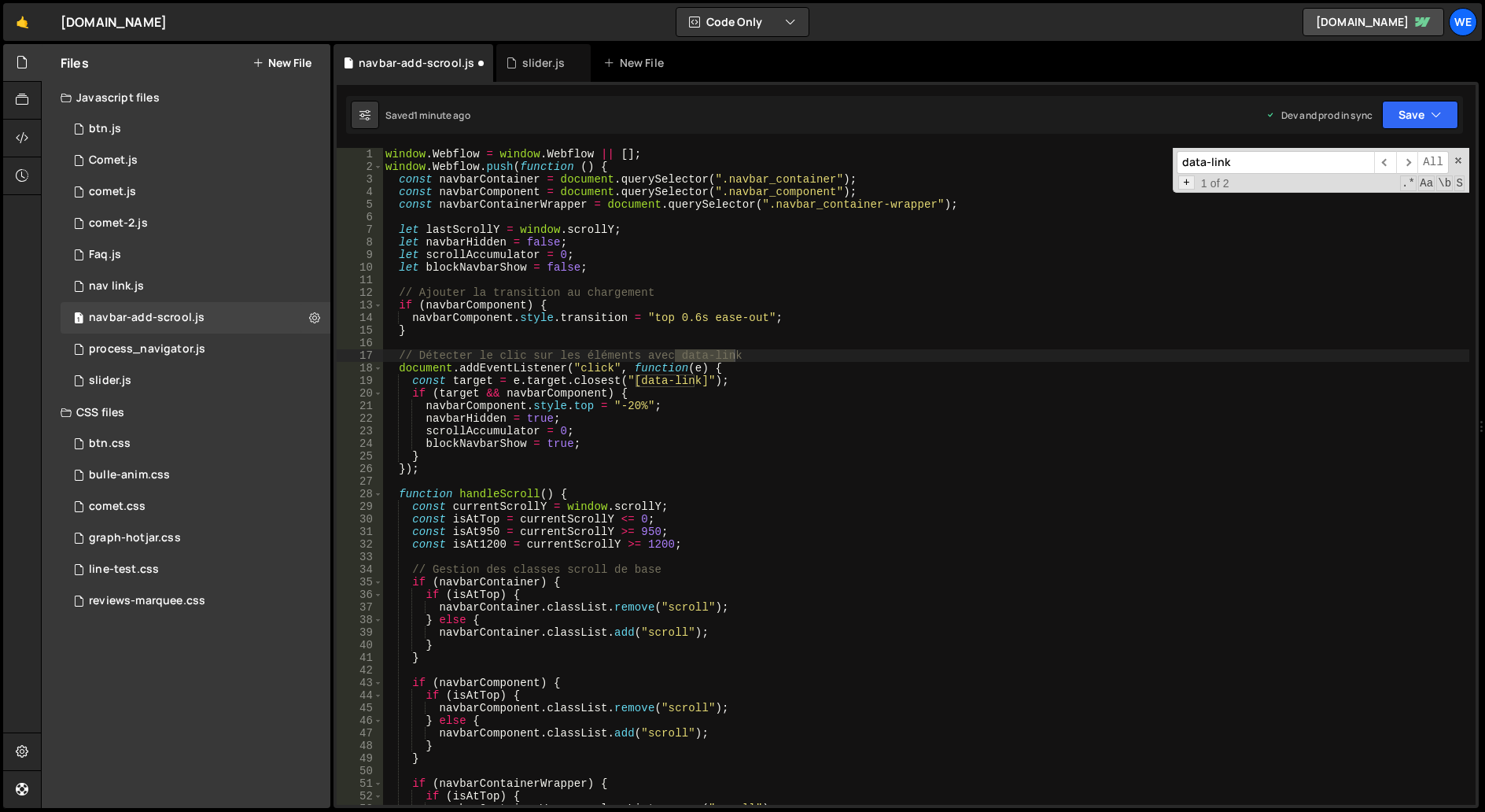
type input "data-link"
click at [1190, 188] on span "+" at bounding box center [1187, 182] width 16 height 14
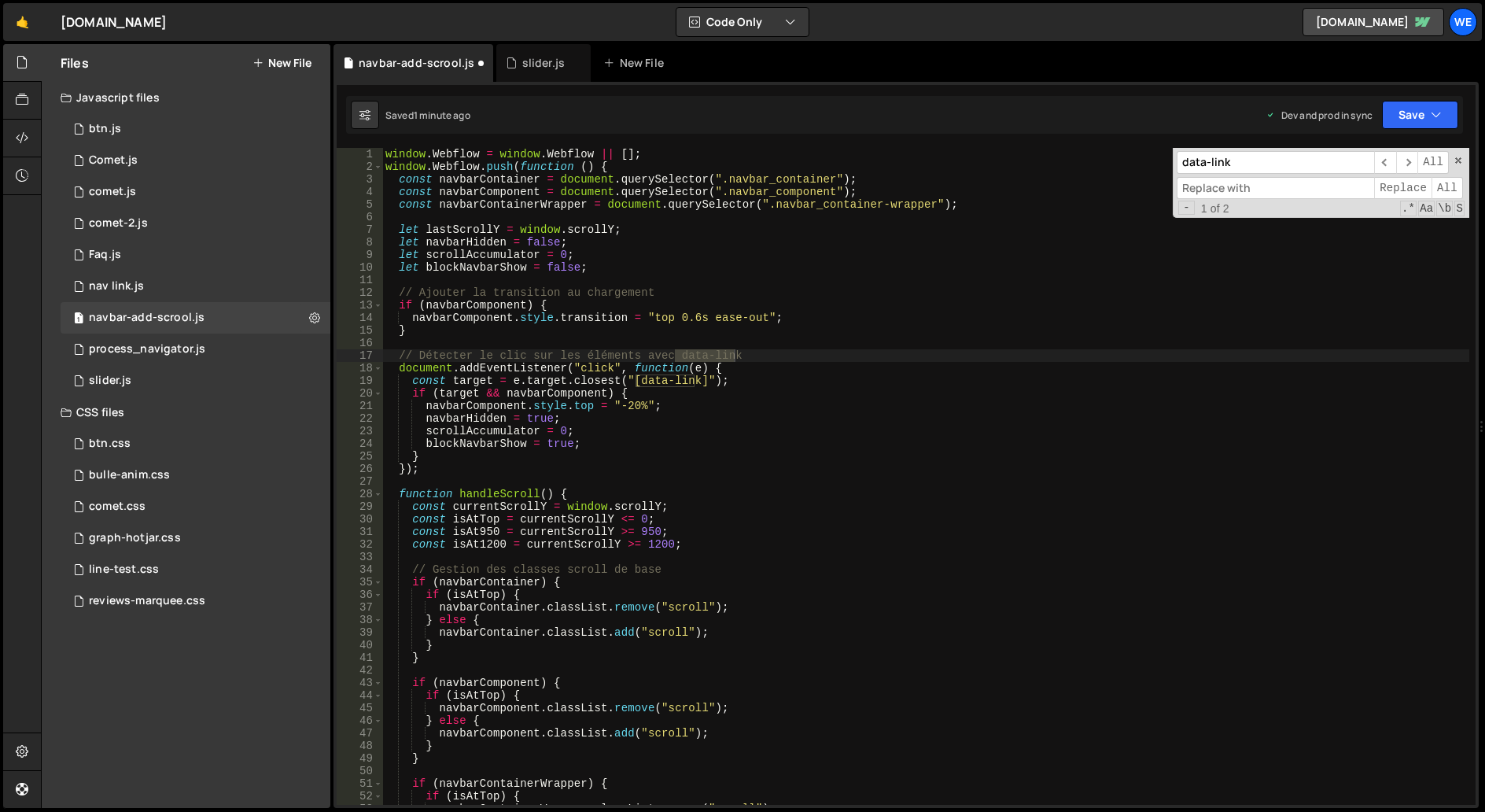
drag, startPoint x: 1241, startPoint y: 194, endPoint x: 1257, endPoint y: 193, distance: 16.0
click at [1241, 194] on input at bounding box center [1275, 189] width 197 height 23
paste input "data-link-nav"
type input "data-link-nav"
click at [1392, 195] on span "Replace" at bounding box center [1403, 189] width 58 height 23
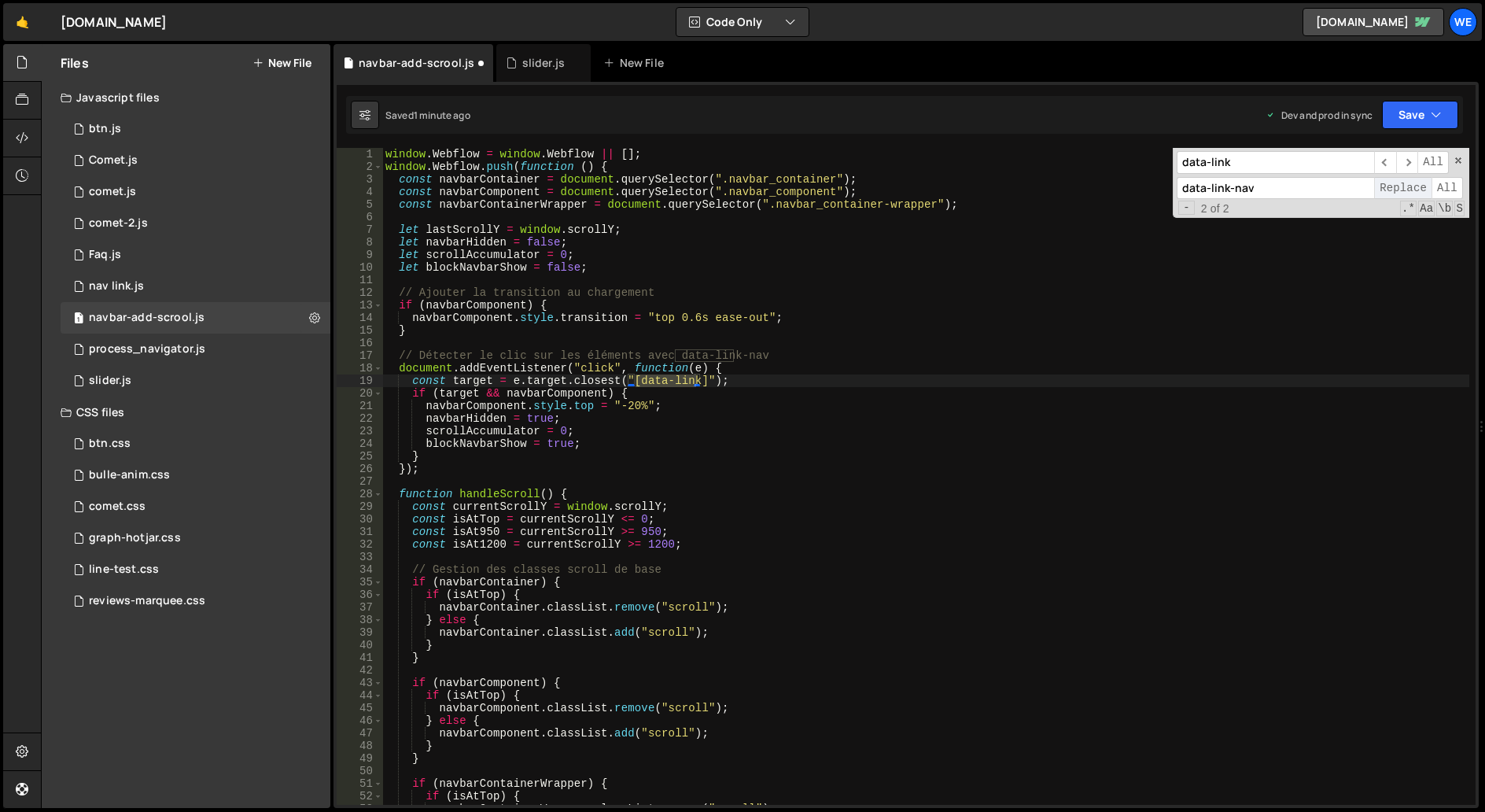
click at [1392, 195] on span "Replace" at bounding box center [1403, 189] width 58 height 23
click at [1460, 162] on span at bounding box center [1458, 160] width 11 height 11
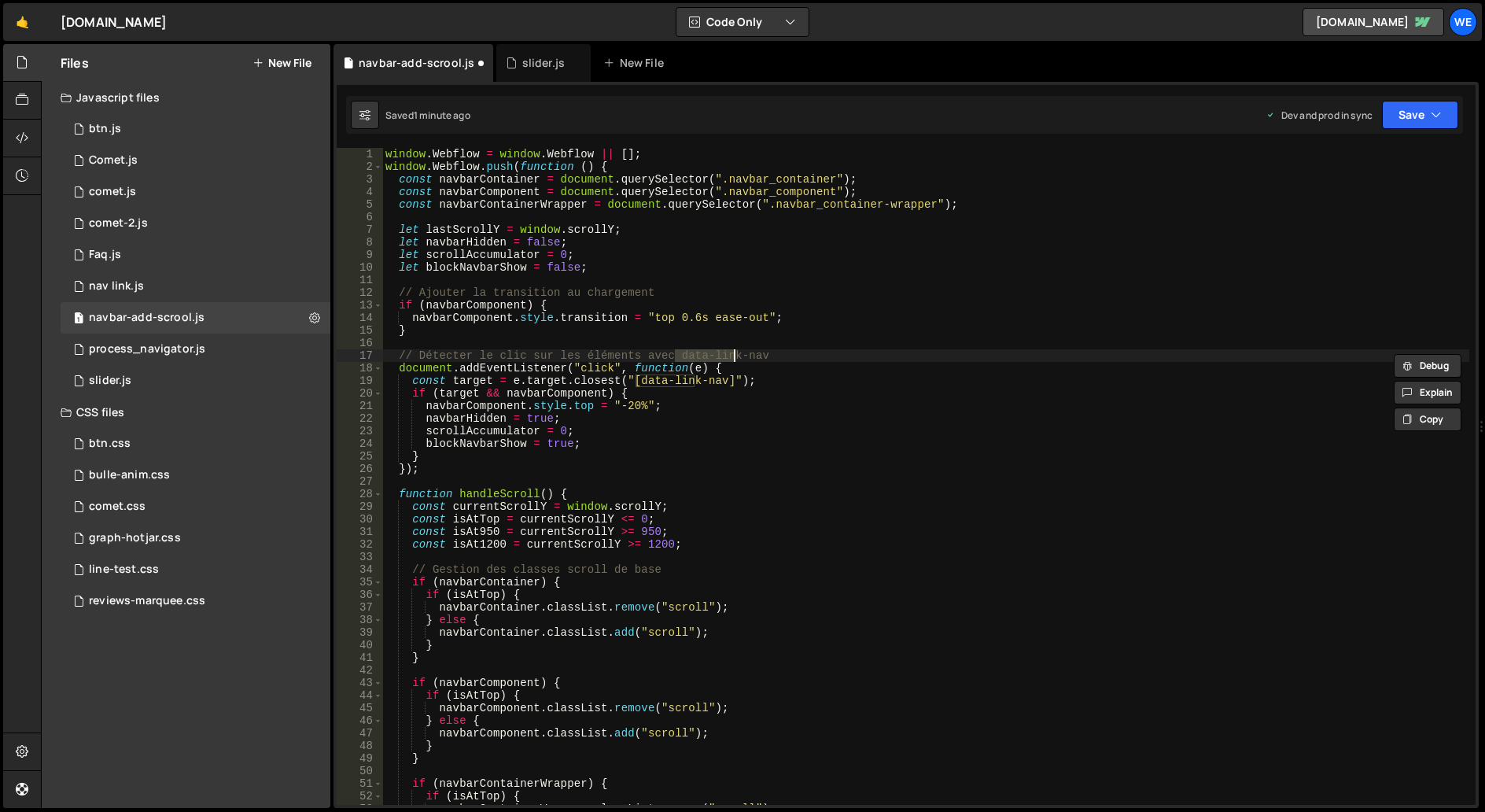
click at [1205, 251] on div "window . Webflow = window . Webflow || [ ] ; window . Webflow . push ( function…" at bounding box center [926, 488] width 1088 height 682
click at [859, 359] on div "window . Webflow = window . Webflow || [ ] ; window . Webflow . push ( function…" at bounding box center [926, 488] width 1088 height 682
click at [548, 411] on div "window . Webflow = window . Webflow || [ ] ; window . Webflow . push ( function…" at bounding box center [926, 488] width 1088 height 682
type textarea "navbarComponent.style.top = "-20%";"
